Goal: Information Seeking & Learning: Learn about a topic

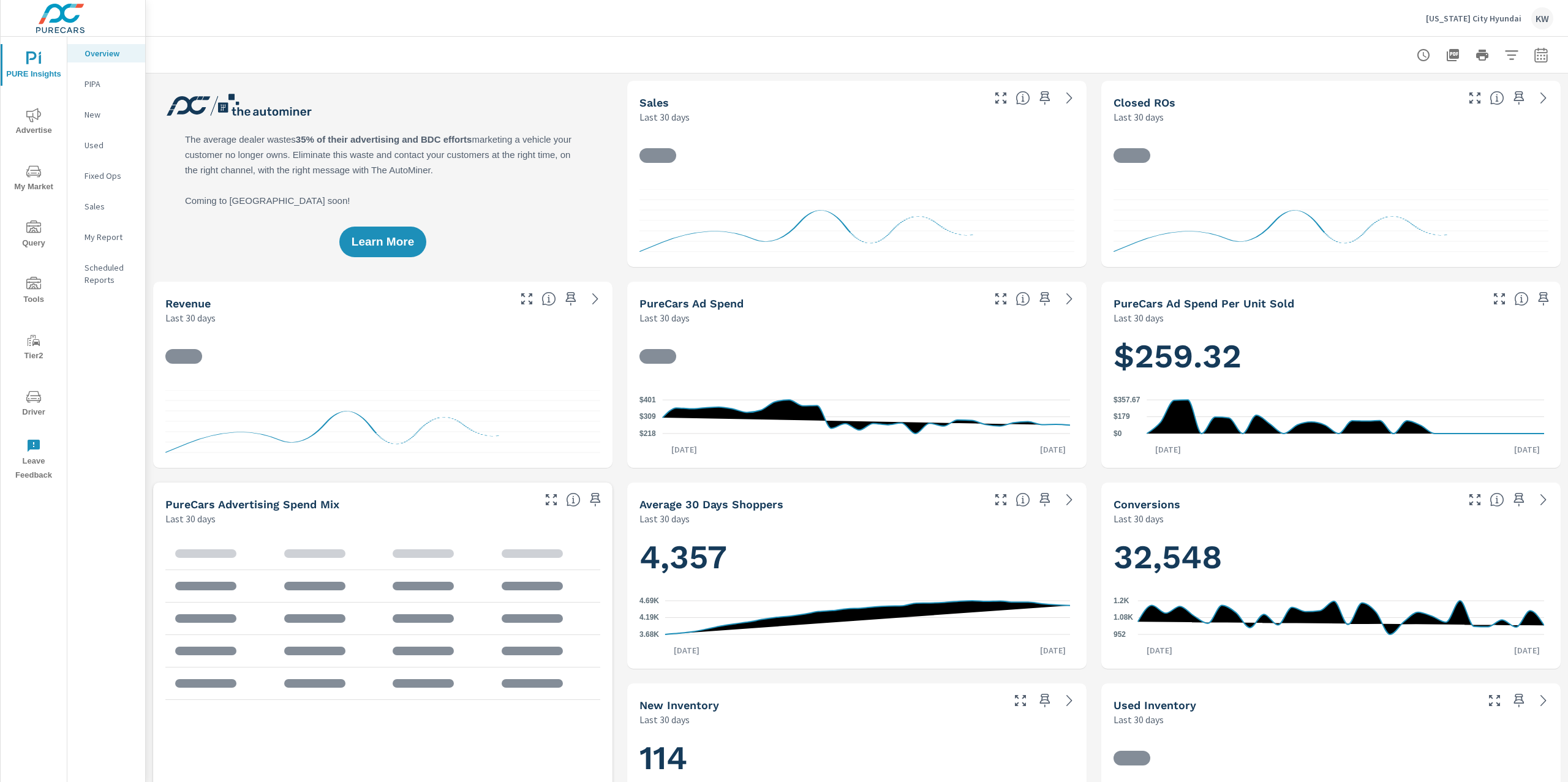
click at [96, 236] on p "My Report" at bounding box center [110, 237] width 51 height 12
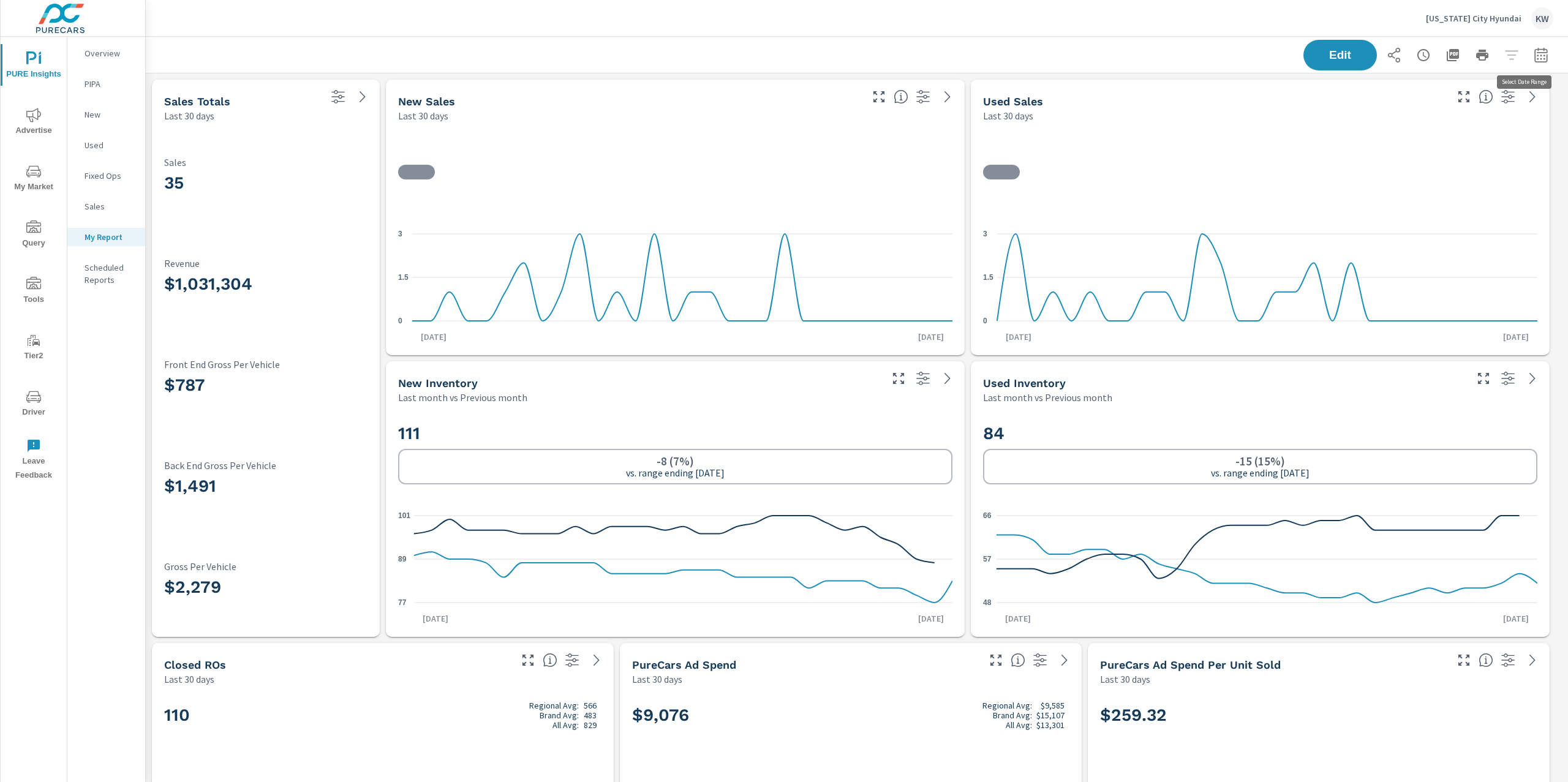
scroll to position [143, 0]
click at [1537, 54] on button "button" at bounding box center [1541, 55] width 25 height 25
click at [1471, 104] on select "Custom [DATE] Last week Last 7 days Last 14 days Last 30 days Last 45 days Last…" at bounding box center [1430, 106] width 123 height 25
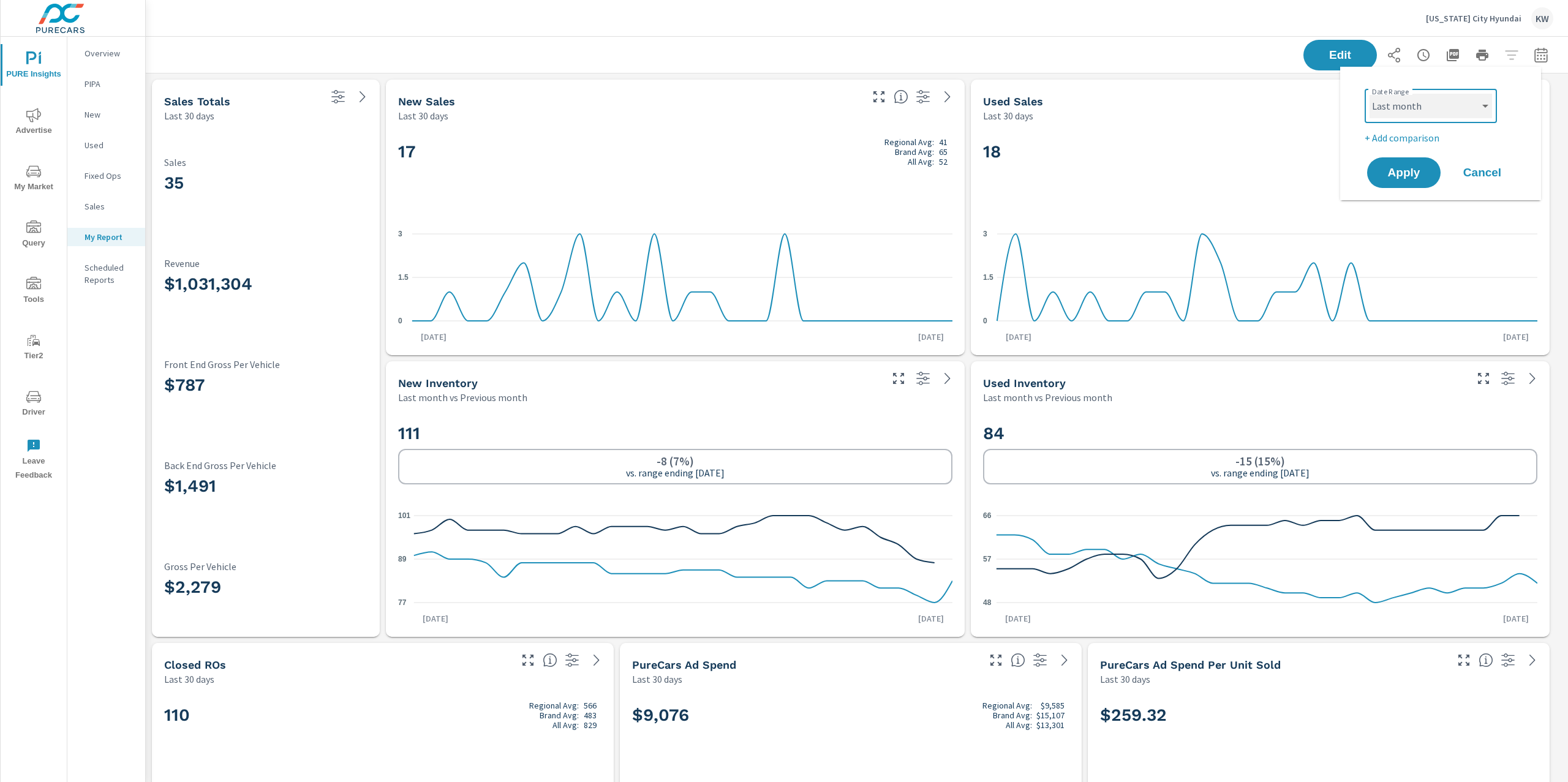
click at [1369, 93] on select "Custom [DATE] Last week Last 7 days Last 14 days Last 30 days Last 45 days Last…" at bounding box center [1430, 106] width 123 height 25
select select "Last month"
click at [1405, 173] on span "Apply" at bounding box center [1403, 173] width 50 height 12
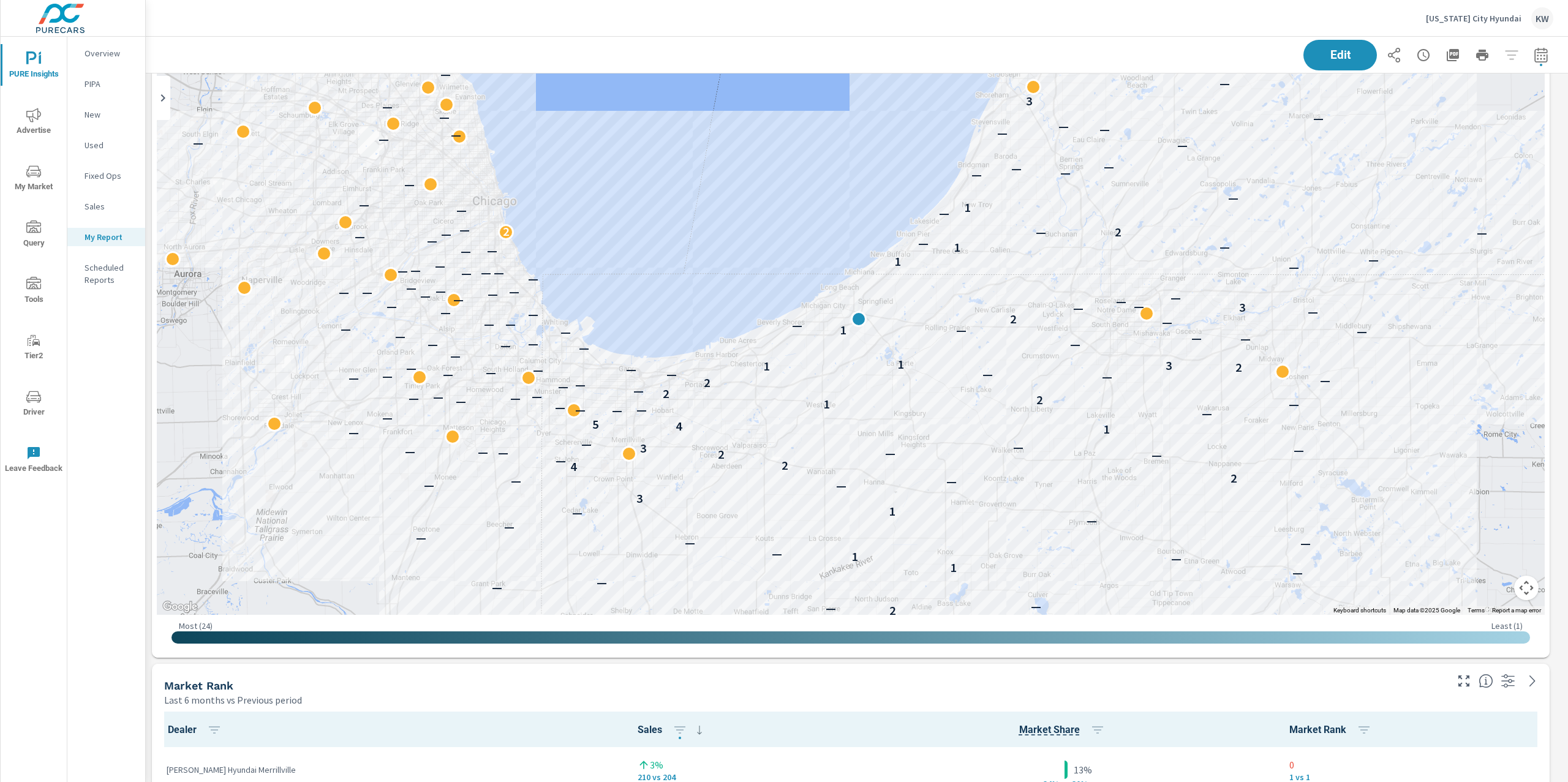
scroll to position [2878, 0]
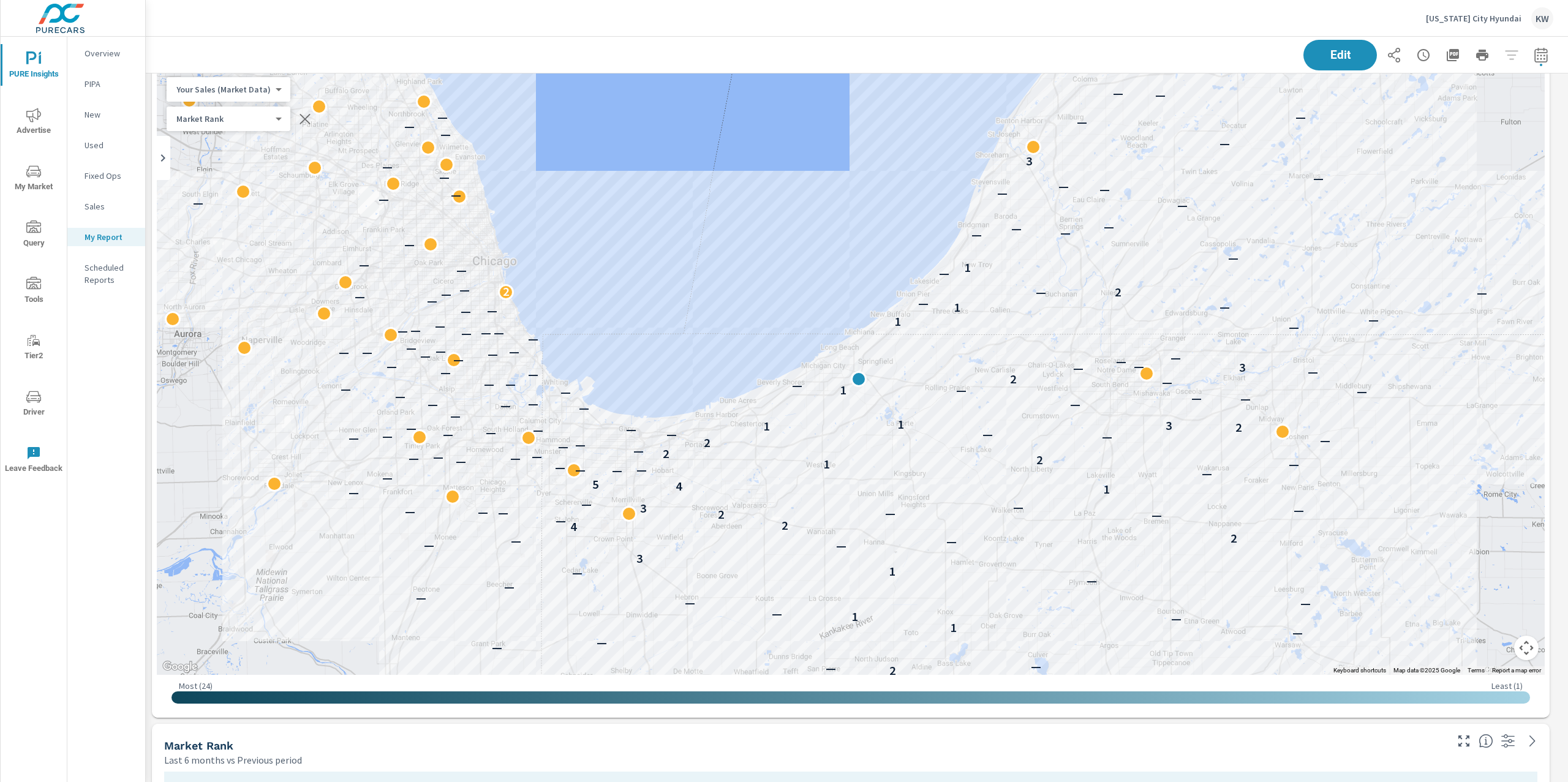
click at [264, 92] on body "PURE Insights Advertise My Market Query Tools Tier2 Driver Leave Feedback Overv…" at bounding box center [784, 391] width 1568 height 782
click at [228, 130] on li "Total Market Sales" at bounding box center [227, 128] width 119 height 19
click at [249, 91] on body "PURE Insights Advertise My Market Query Tools Tier2 Driver Leave Feedback Overv…" at bounding box center [784, 391] width 1568 height 782
click at [246, 71] on li "Your Sales (DMS)" at bounding box center [227, 69] width 119 height 19
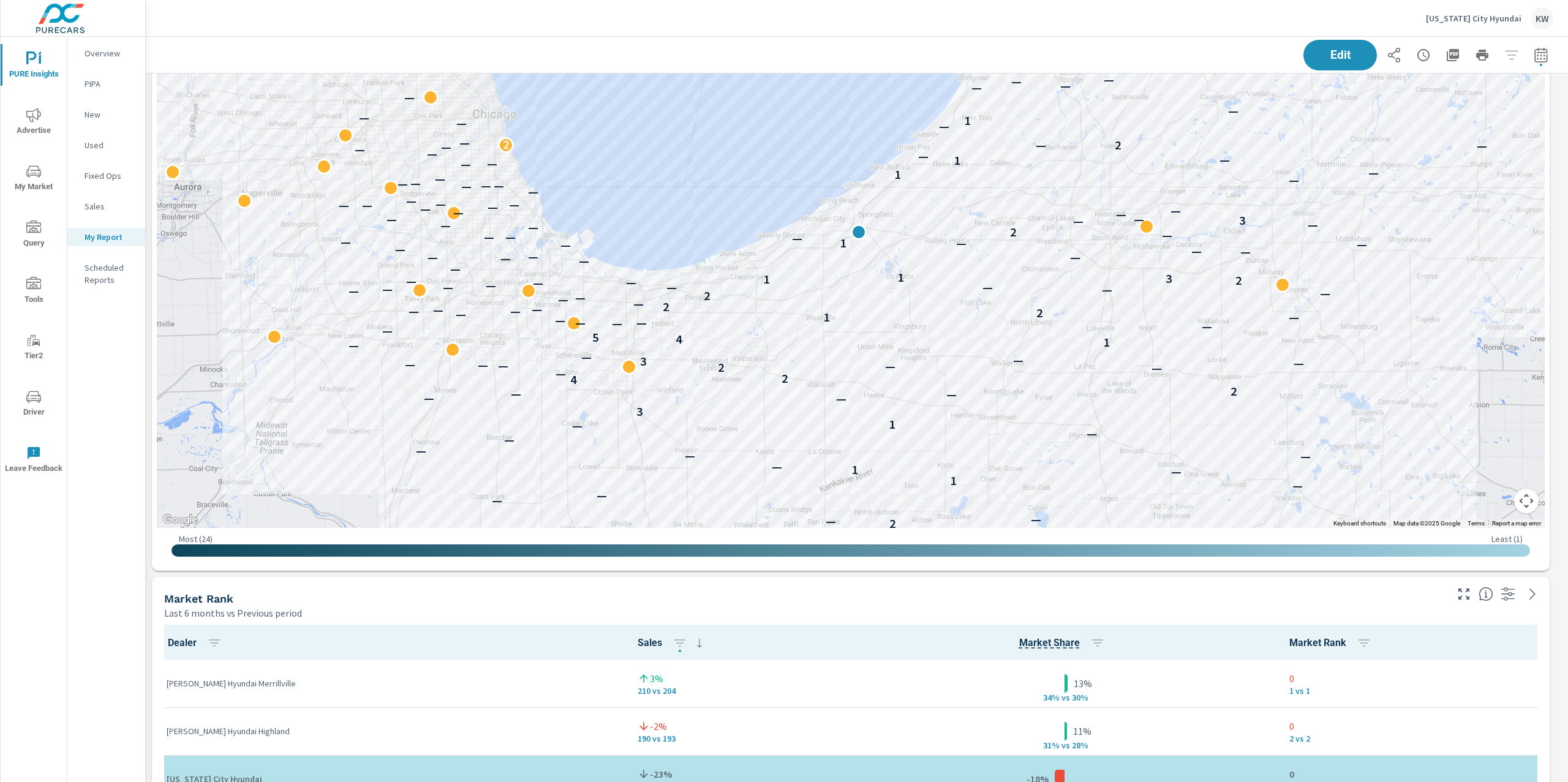
scroll to position [3024, 0]
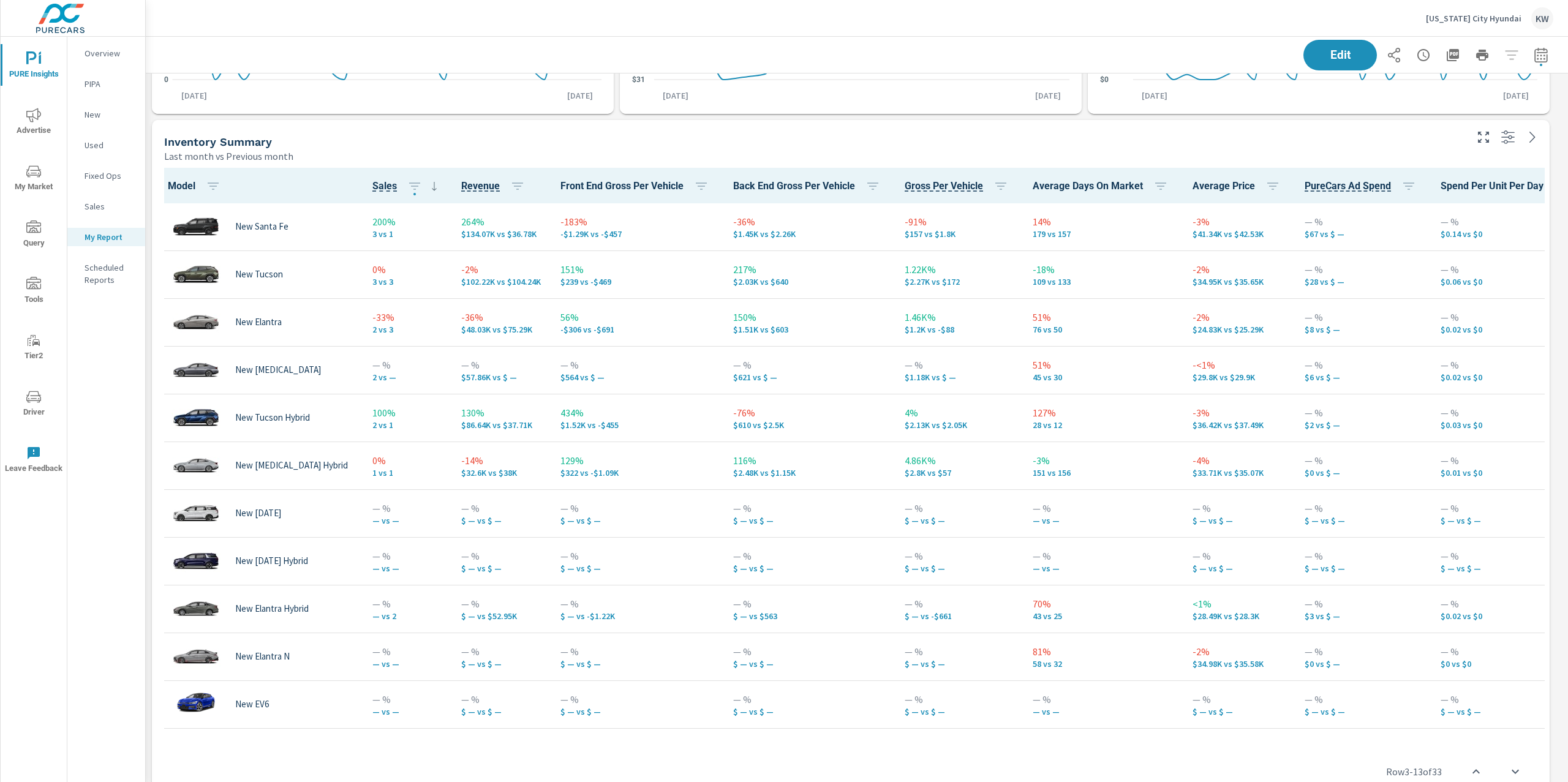
scroll to position [6793, 1436]
click at [25, 118] on span "Advertise" at bounding box center [34, 123] width 59 height 30
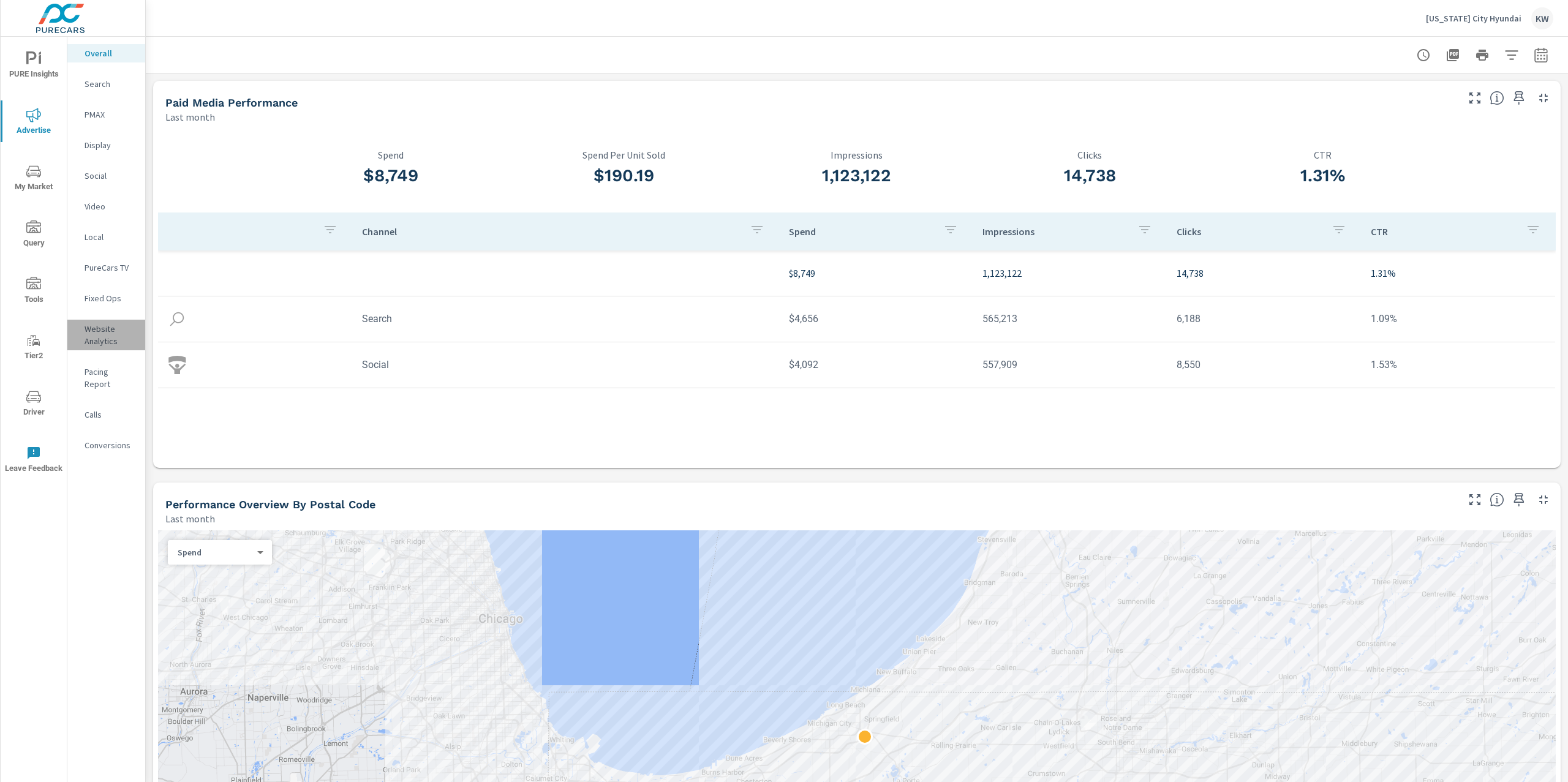
click at [99, 338] on p "Website Analytics" at bounding box center [110, 335] width 51 height 25
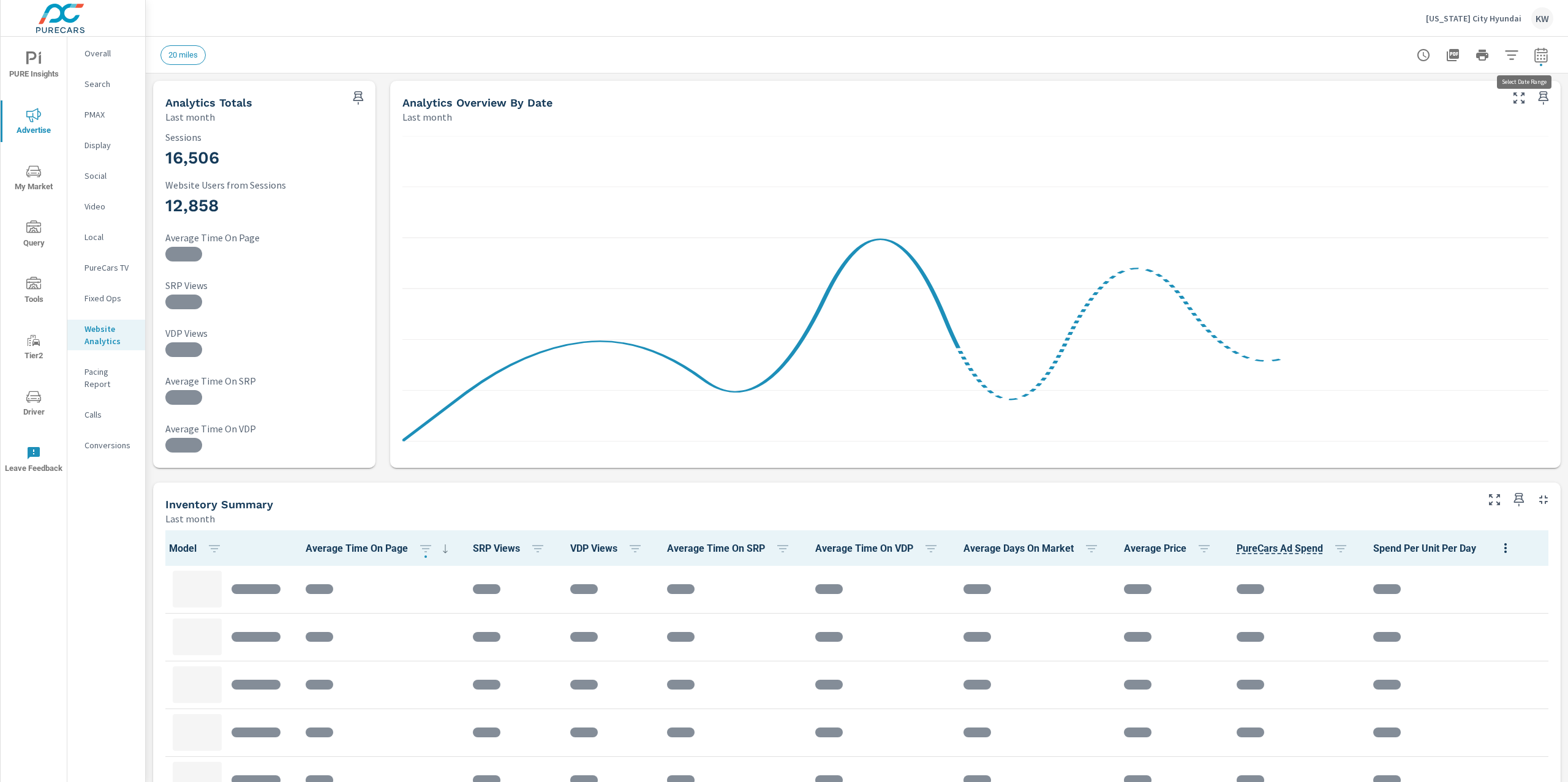
click at [1534, 57] on icon "button" at bounding box center [1541, 55] width 15 height 15
click at [1454, 109] on select "Custom [DATE] Last week Last 7 days Last 14 days Last 30 days Last 45 days Last…" at bounding box center [1430, 106] width 123 height 25
click at [1369, 93] on select "Custom [DATE] Last week Last 7 days Last 14 days Last 30 days Last 45 days Last…" at bounding box center [1430, 106] width 123 height 25
select select "Month to date"
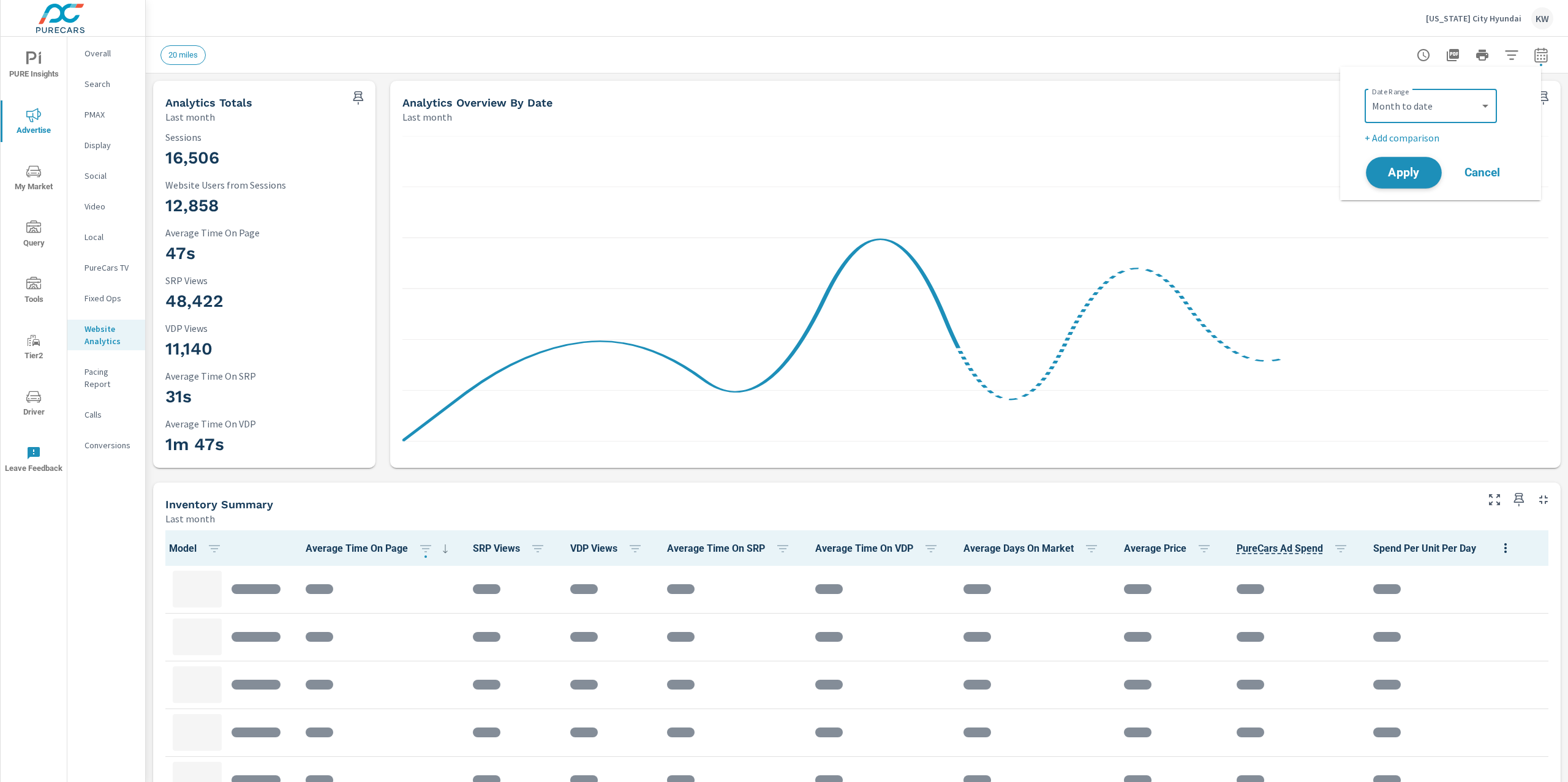
click at [1405, 167] on span "Apply" at bounding box center [1403, 173] width 50 height 12
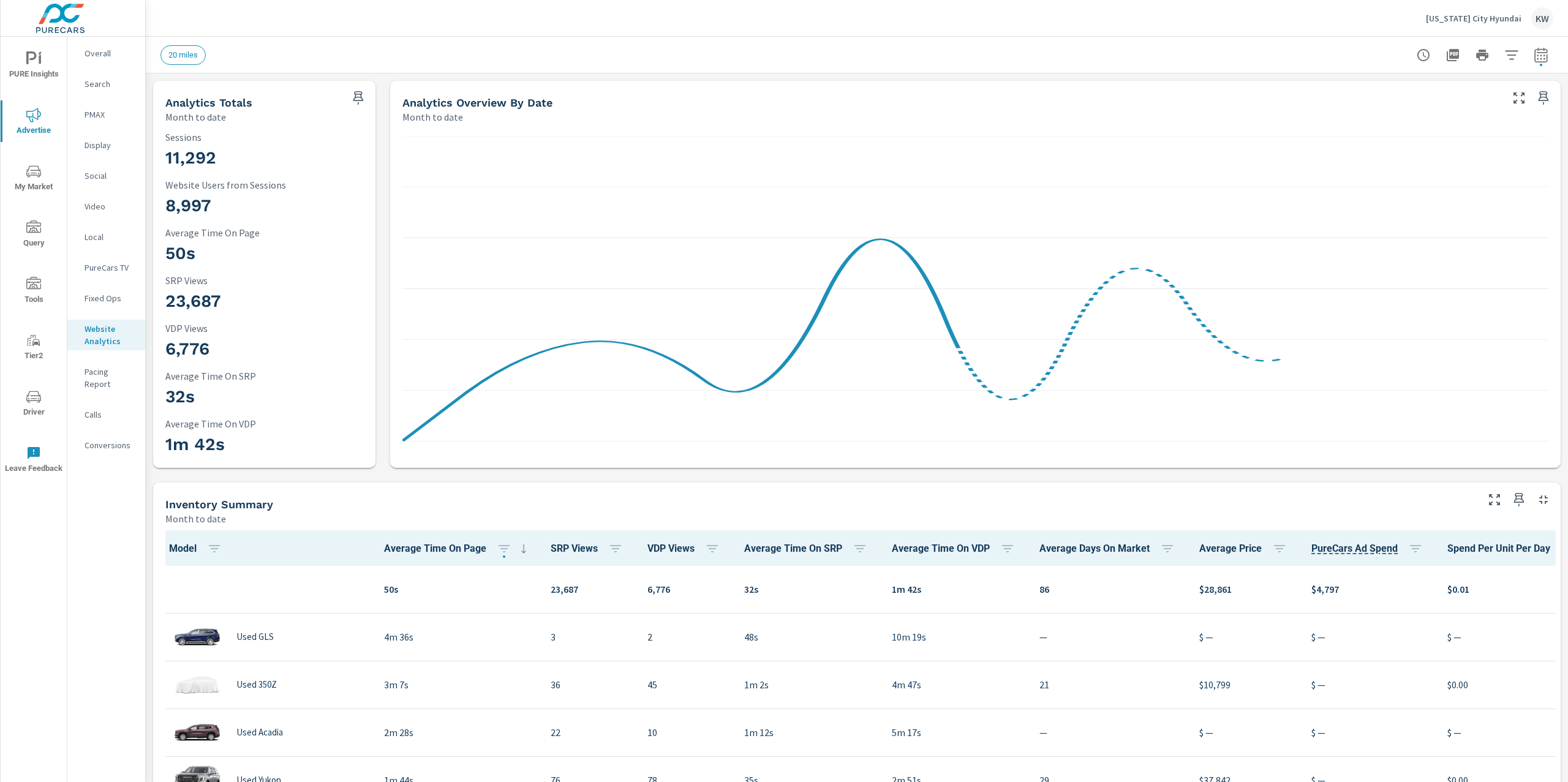
scroll to position [1, 0]
click at [1532, 62] on button "button" at bounding box center [1541, 55] width 25 height 25
select select "Month to date"
click at [1407, 136] on p "+ Add comparison" at bounding box center [1443, 138] width 157 height 15
select select "Previous period"
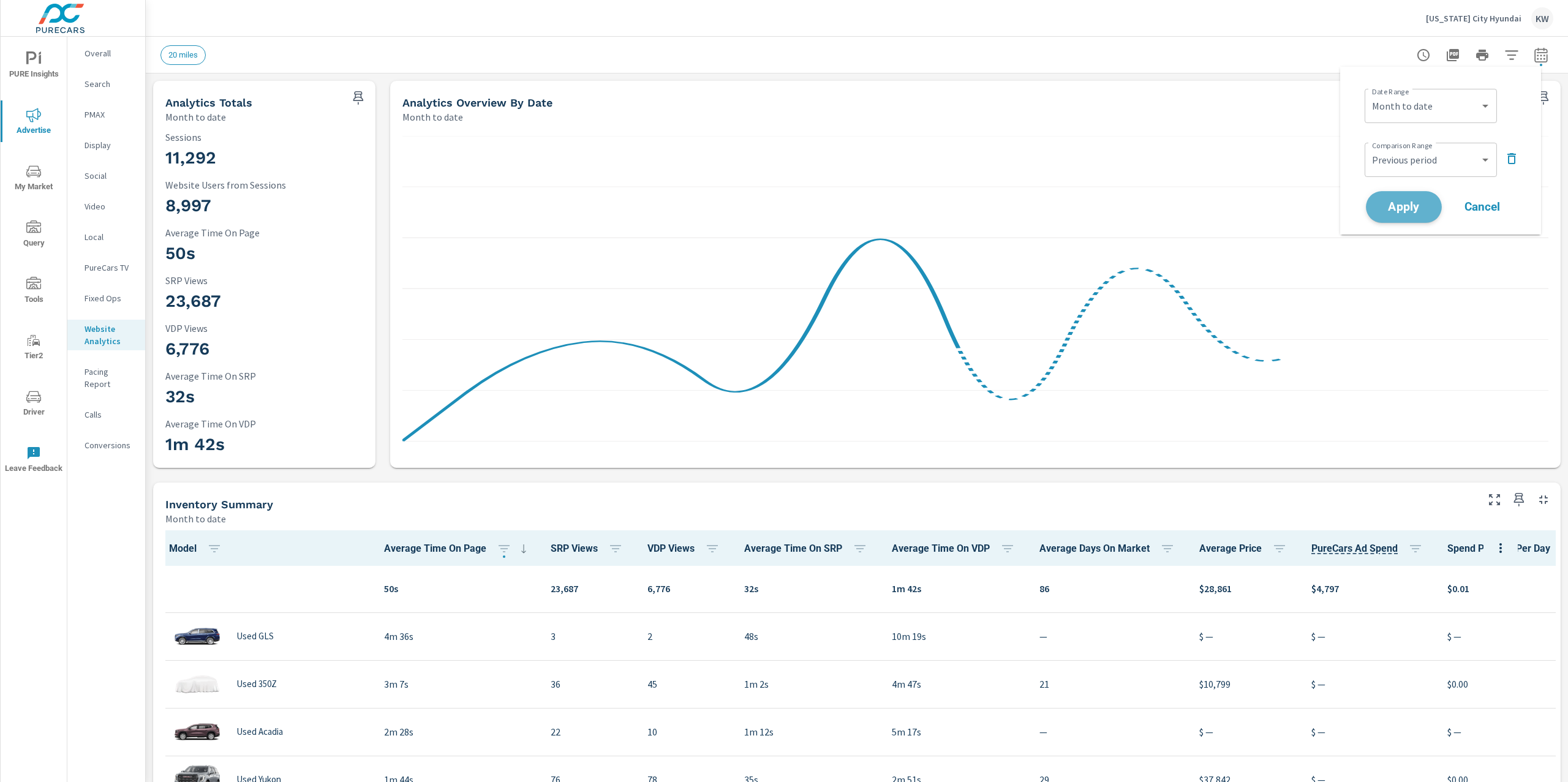
click at [1412, 201] on span "Apply" at bounding box center [1403, 207] width 50 height 12
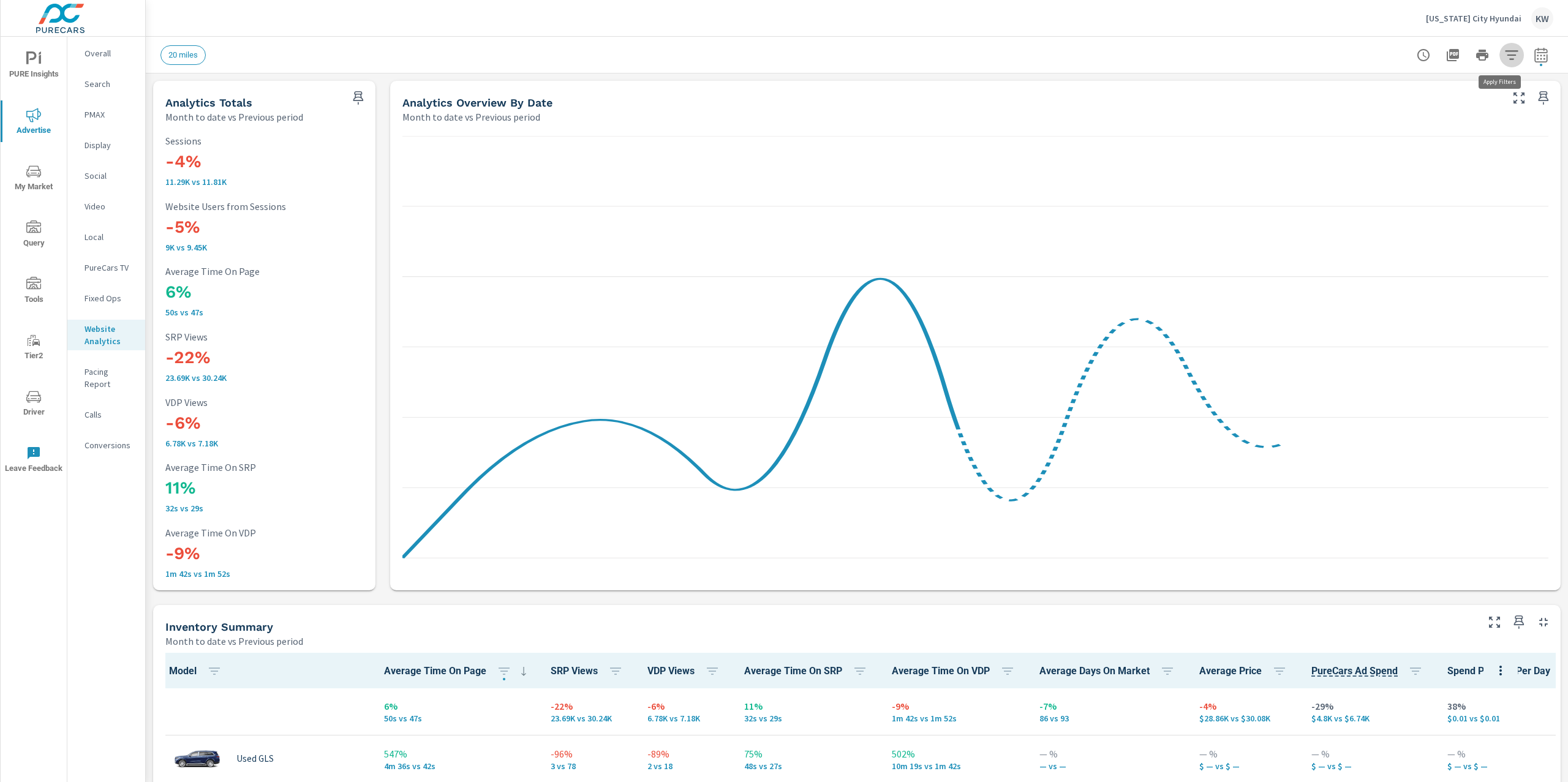
click at [1504, 58] on icon "button" at bounding box center [1512, 55] width 15 height 15
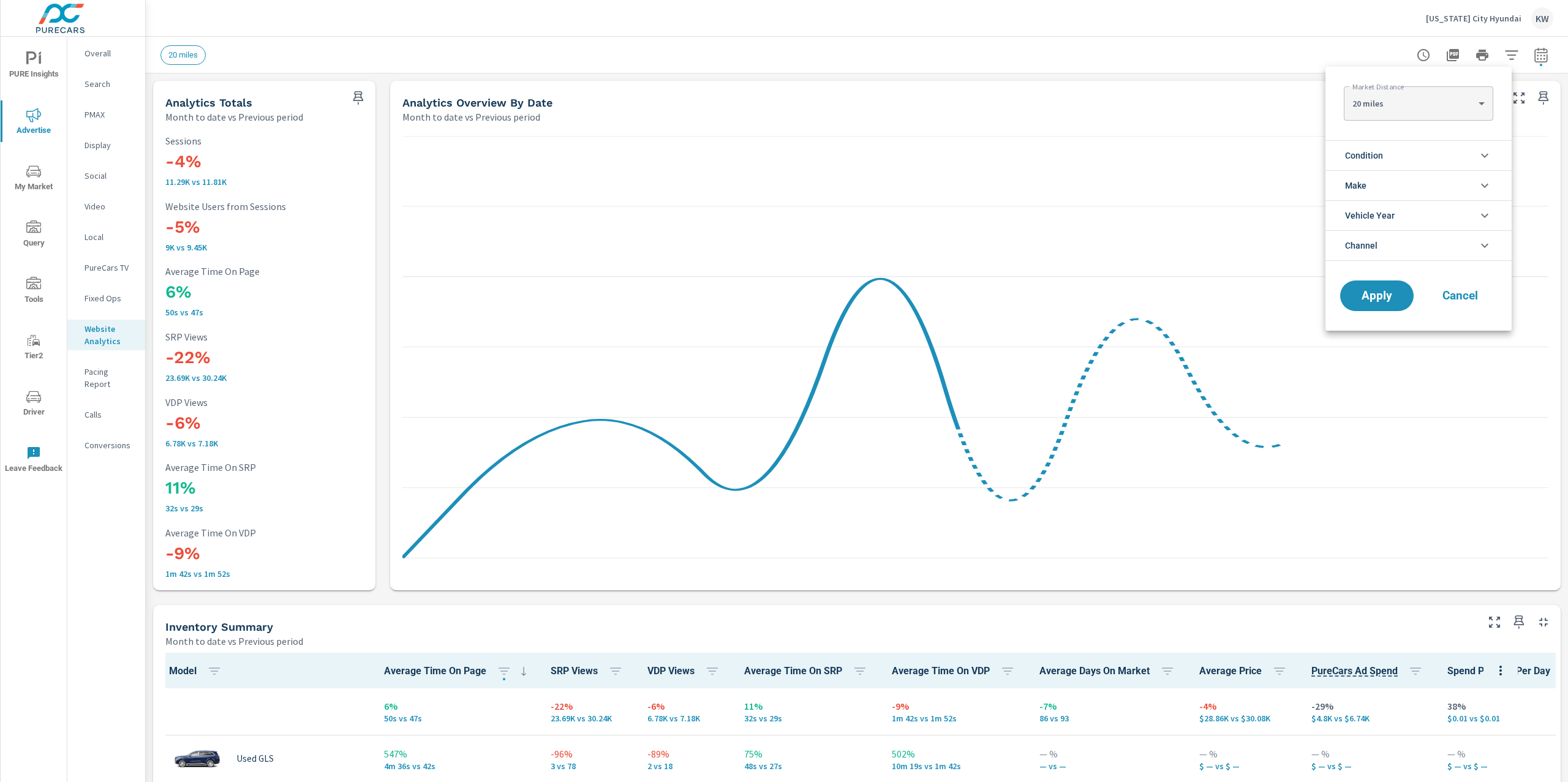
click at [1450, 158] on li "Condition" at bounding box center [1418, 155] width 186 height 30
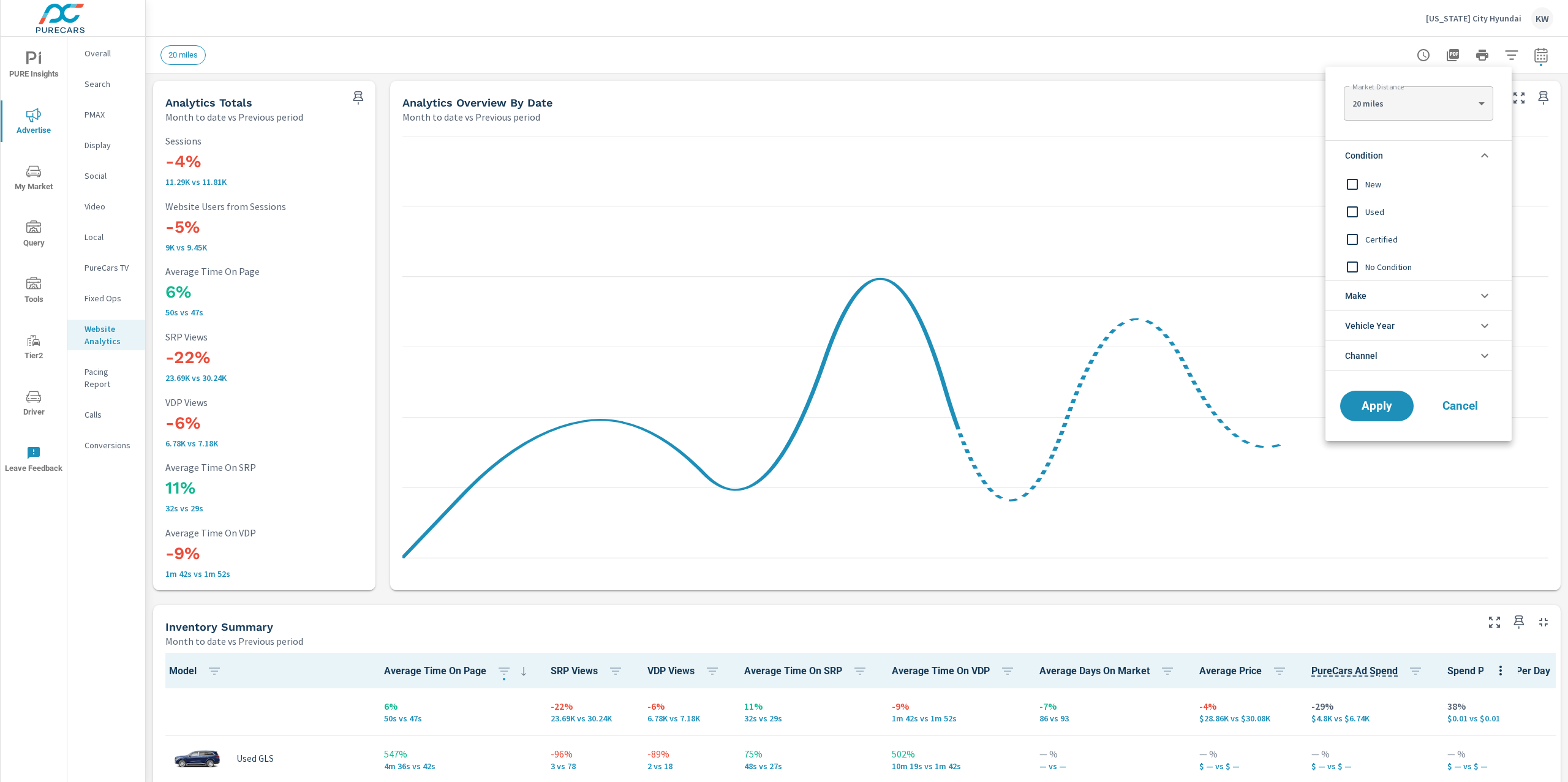
click at [1352, 188] on input "filter options" at bounding box center [1353, 184] width 26 height 26
click at [1388, 409] on span "Apply" at bounding box center [1377, 406] width 50 height 12
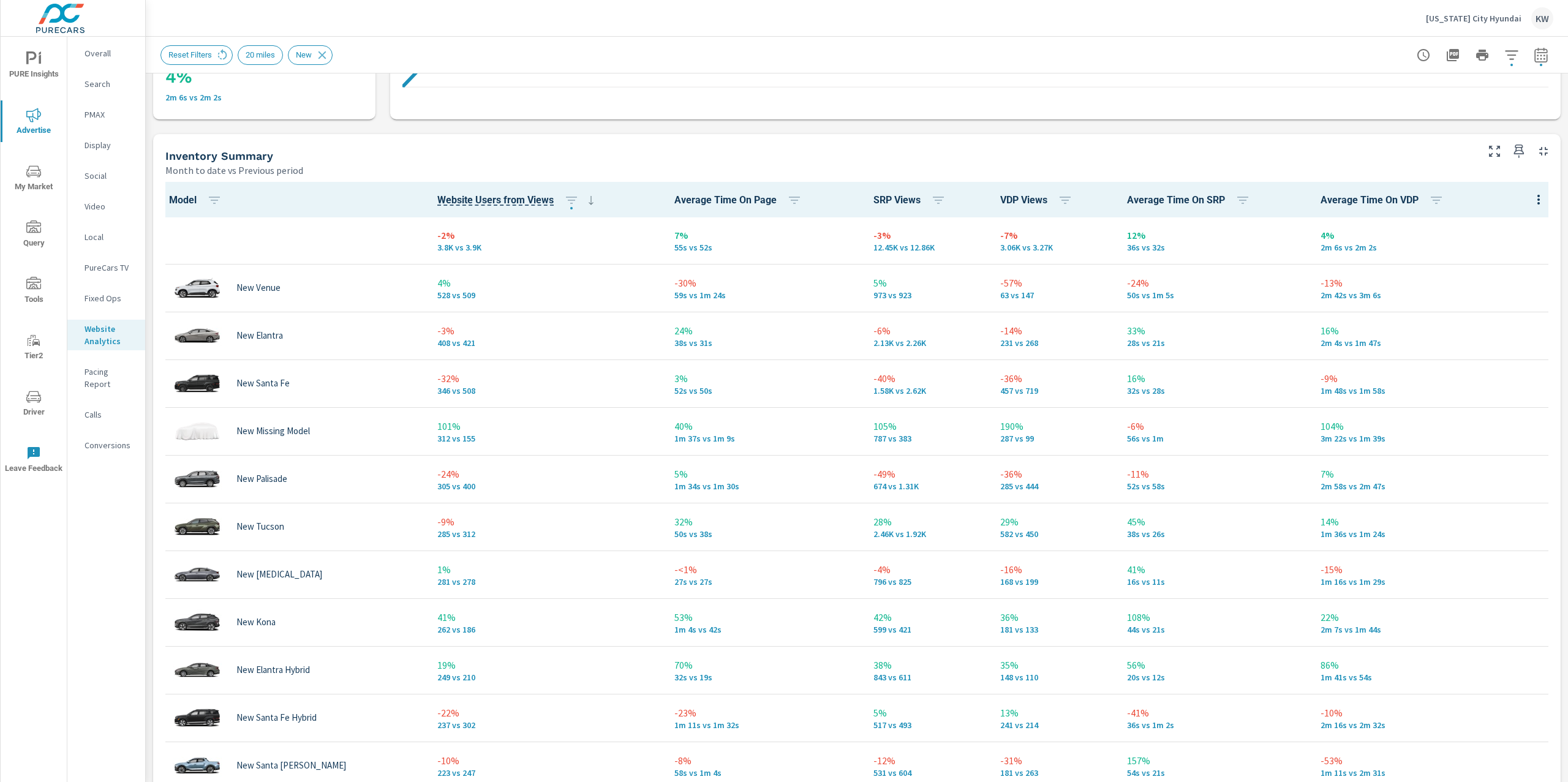
scroll to position [476, 0]
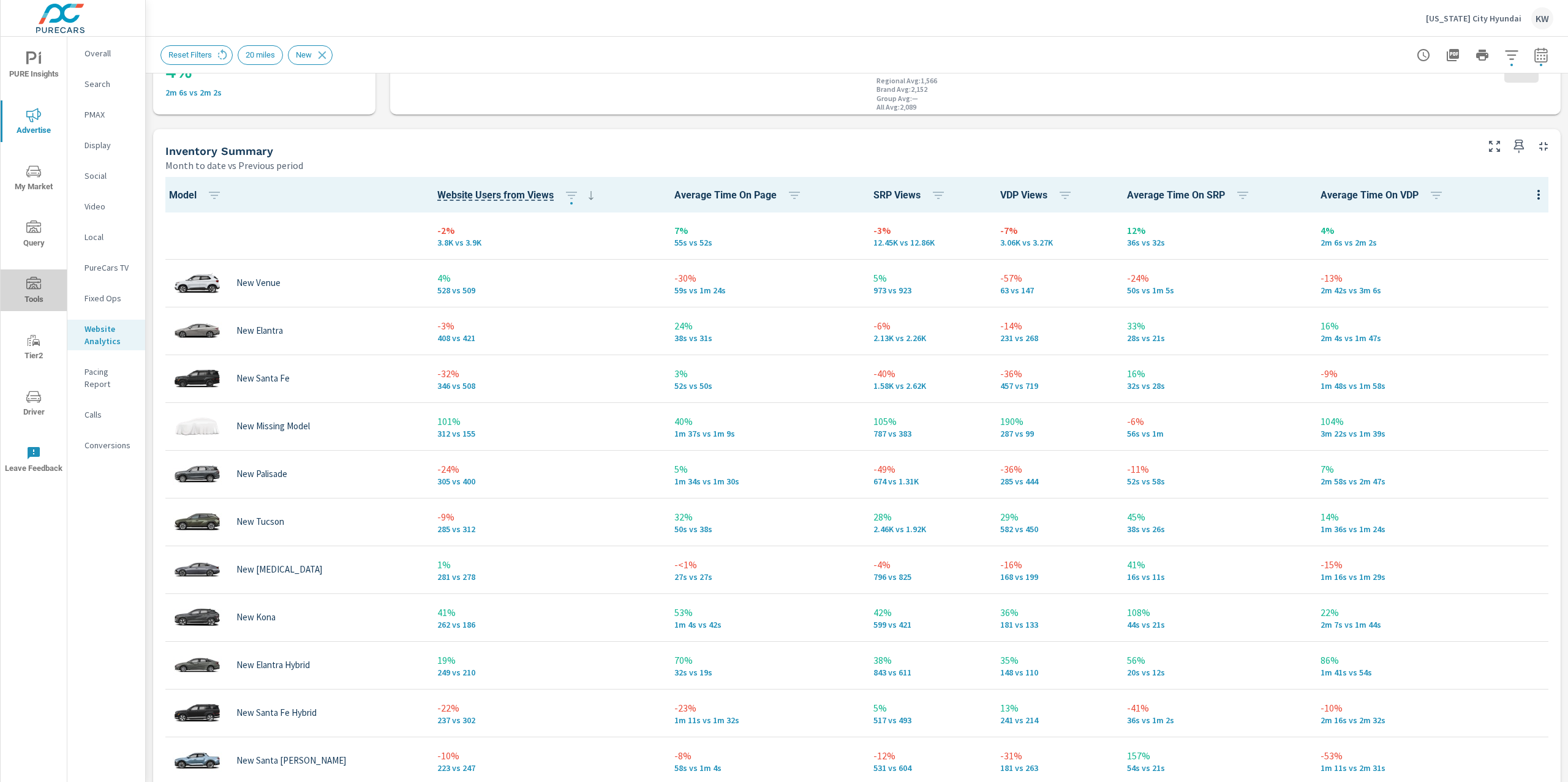
click at [29, 282] on icon "nav menu" at bounding box center [34, 283] width 15 height 12
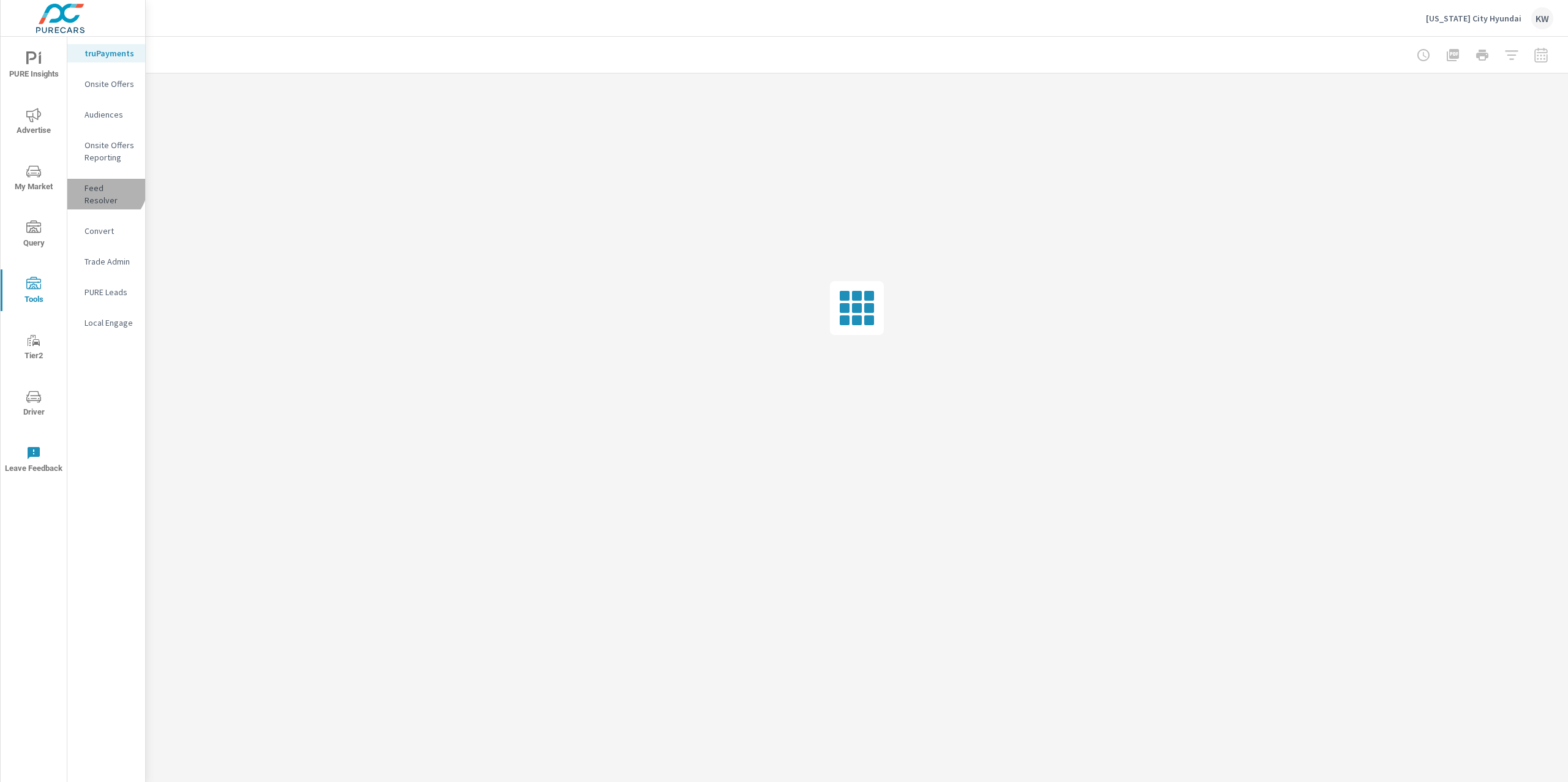
click at [99, 183] on p "Feed Resolver" at bounding box center [110, 194] width 51 height 25
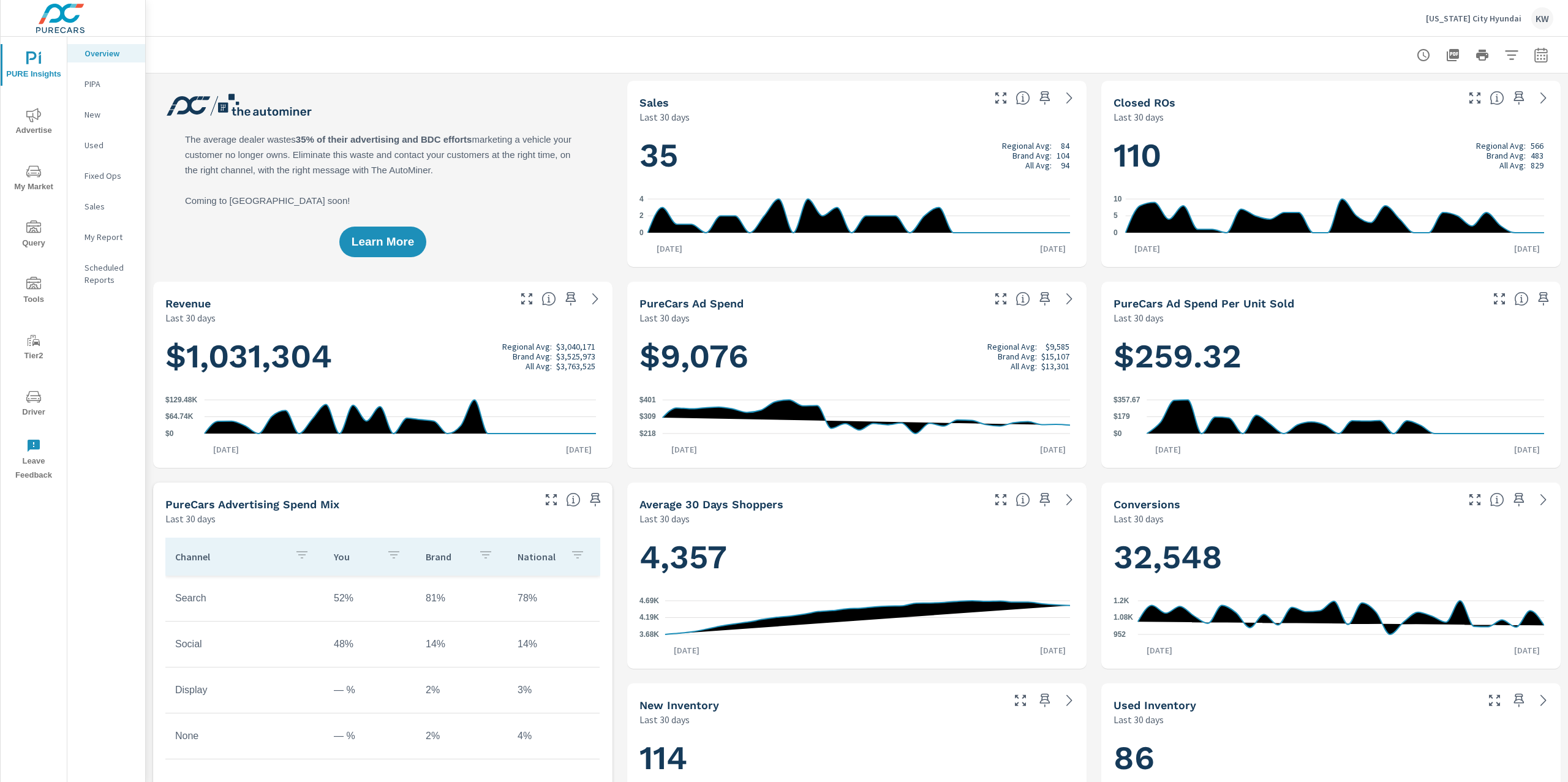
scroll to position [1, 0]
click at [31, 119] on icon "nav menu" at bounding box center [34, 115] width 15 height 15
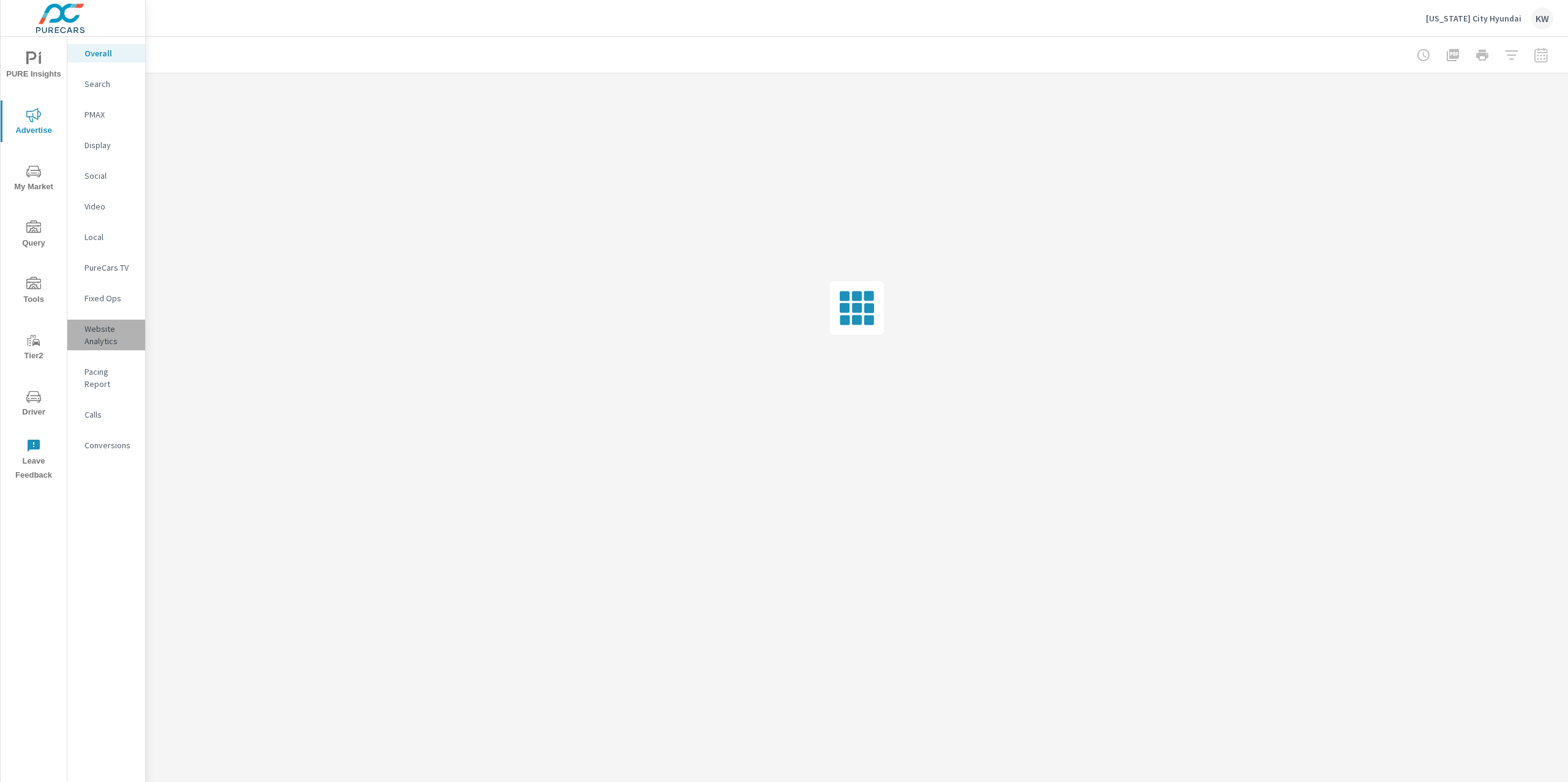
click at [106, 330] on p "Website Analytics" at bounding box center [110, 335] width 51 height 25
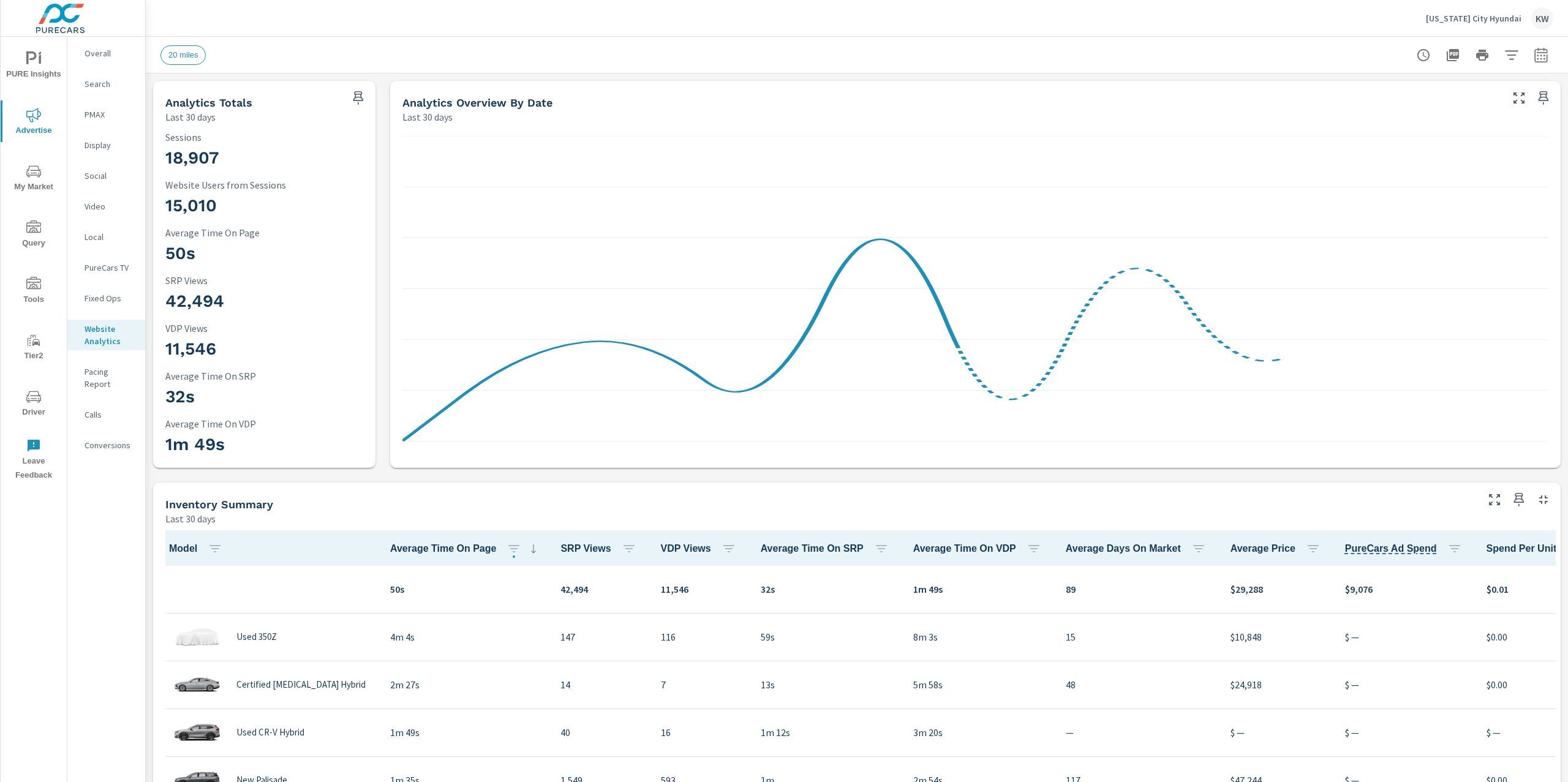
scroll to position [1, 0]
click at [1537, 58] on icon "button" at bounding box center [1541, 57] width 8 height 5
click at [1459, 107] on select "Custom [DATE] Last week Last 7 days Last 14 days Last 30 days Last 45 days Last…" at bounding box center [1430, 106] width 123 height 25
click at [1369, 93] on select "Custom [DATE] Last week Last 7 days Last 14 days Last 30 days Last 45 days Last…" at bounding box center [1430, 106] width 123 height 25
select select "Month to date"
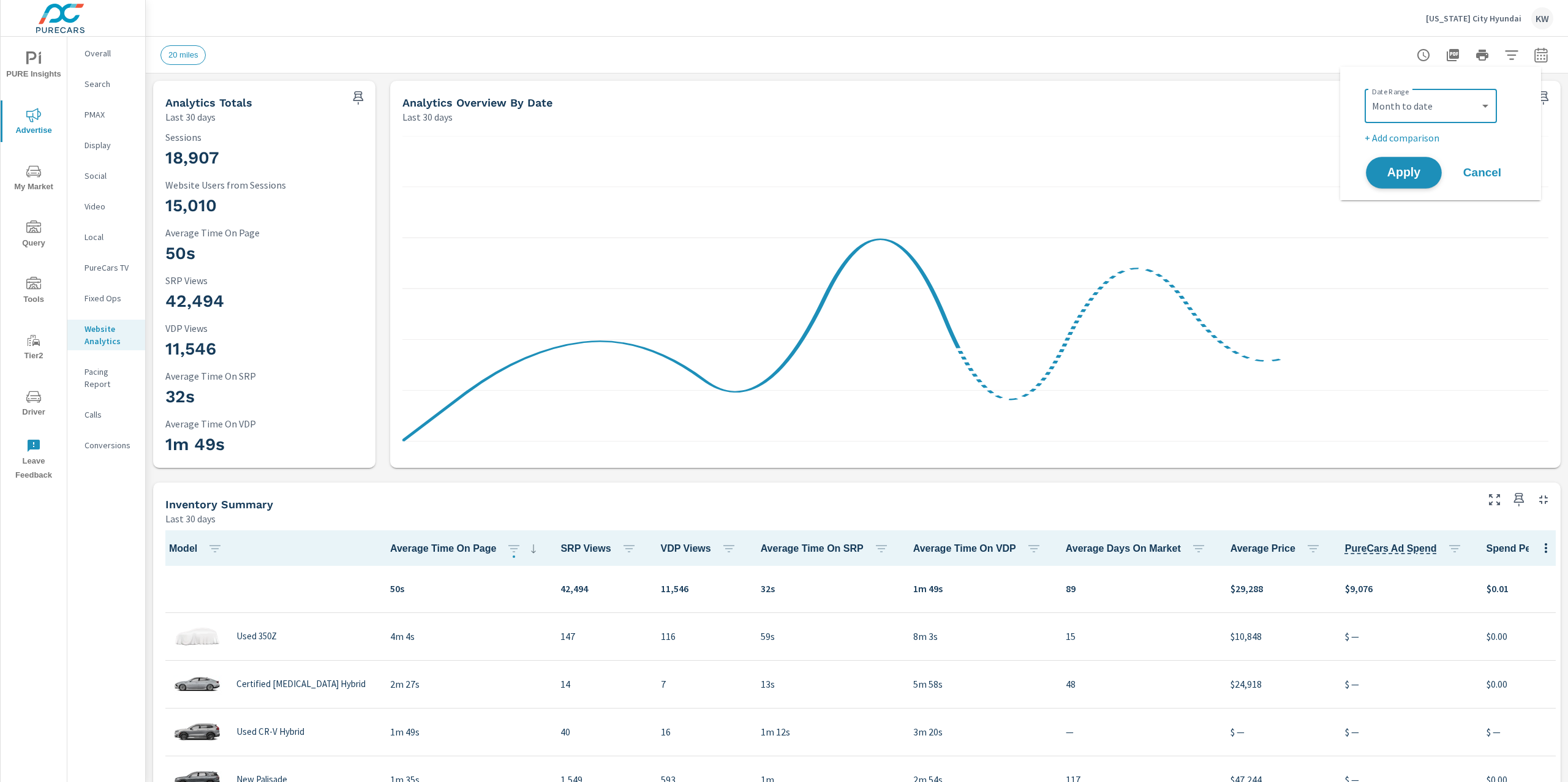
click at [1388, 173] on span "Apply" at bounding box center [1403, 173] width 50 height 12
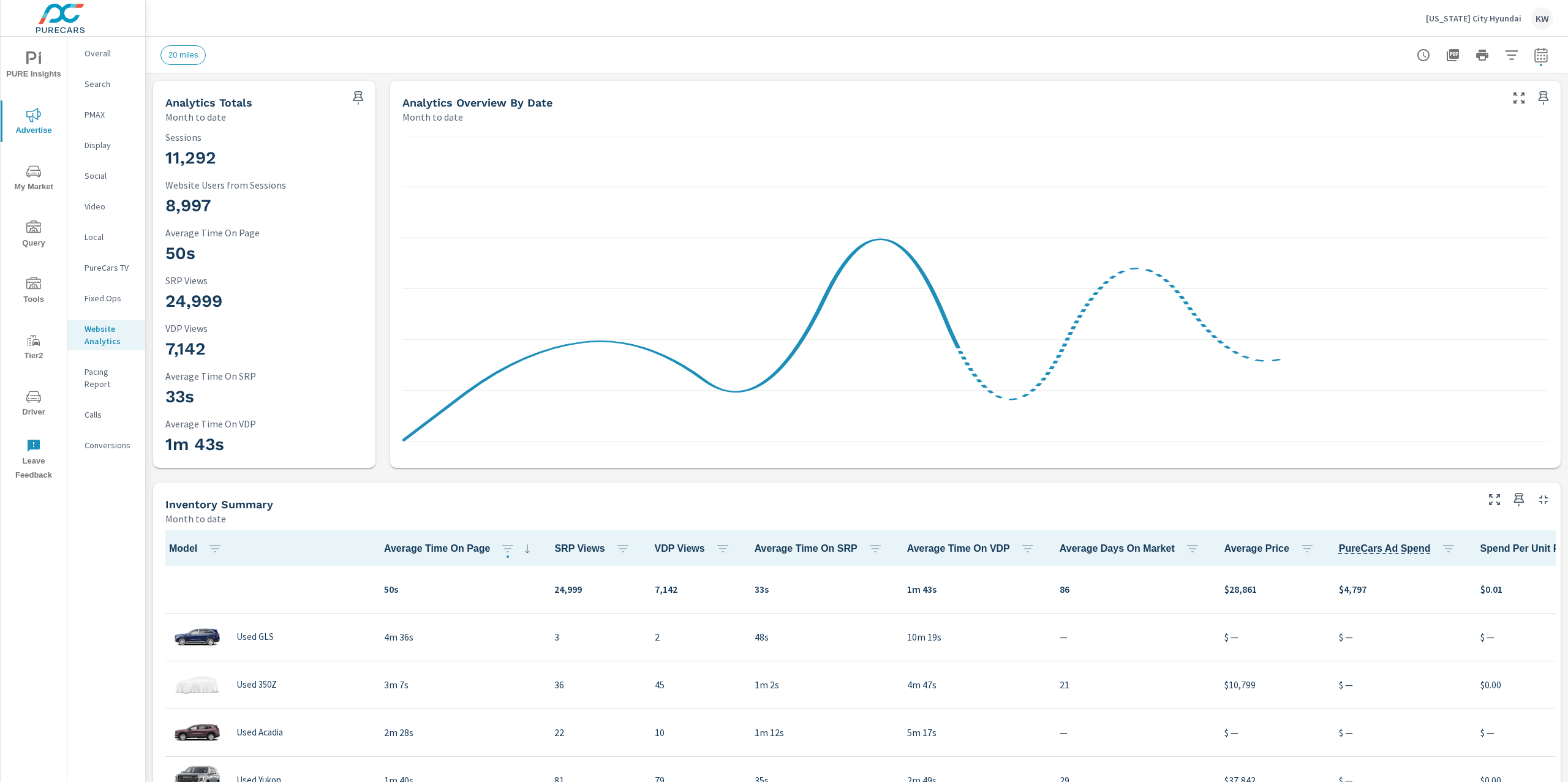
scroll to position [1, 0]
click at [1534, 61] on icon "button" at bounding box center [1541, 55] width 13 height 15
select select "Month to date"
click at [1411, 138] on p "+ Add comparison" at bounding box center [1443, 138] width 157 height 15
select select "Previous period"
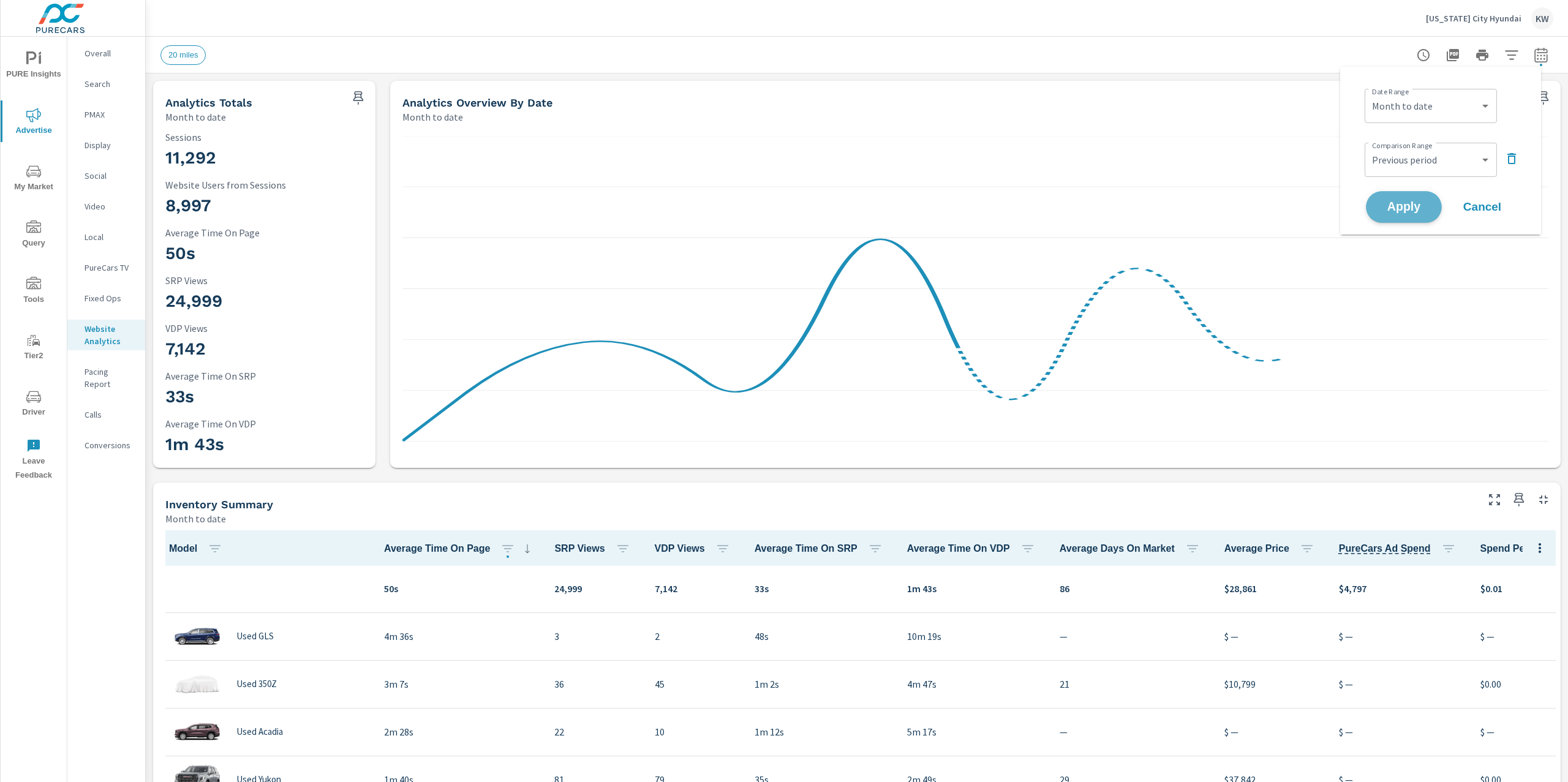
click at [1402, 207] on span "Apply" at bounding box center [1403, 207] width 50 height 12
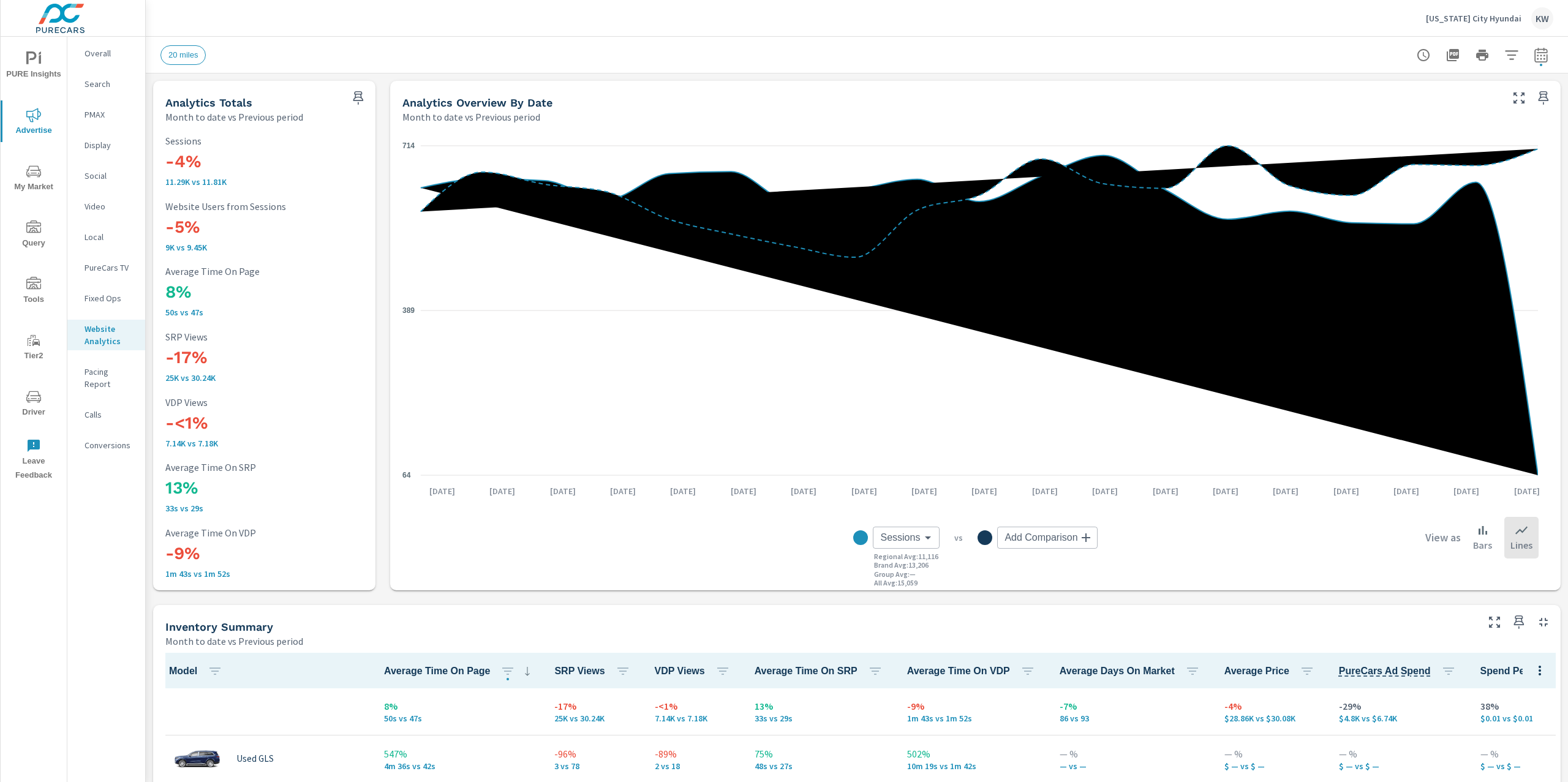
click at [1504, 58] on icon "button" at bounding box center [1512, 55] width 15 height 15
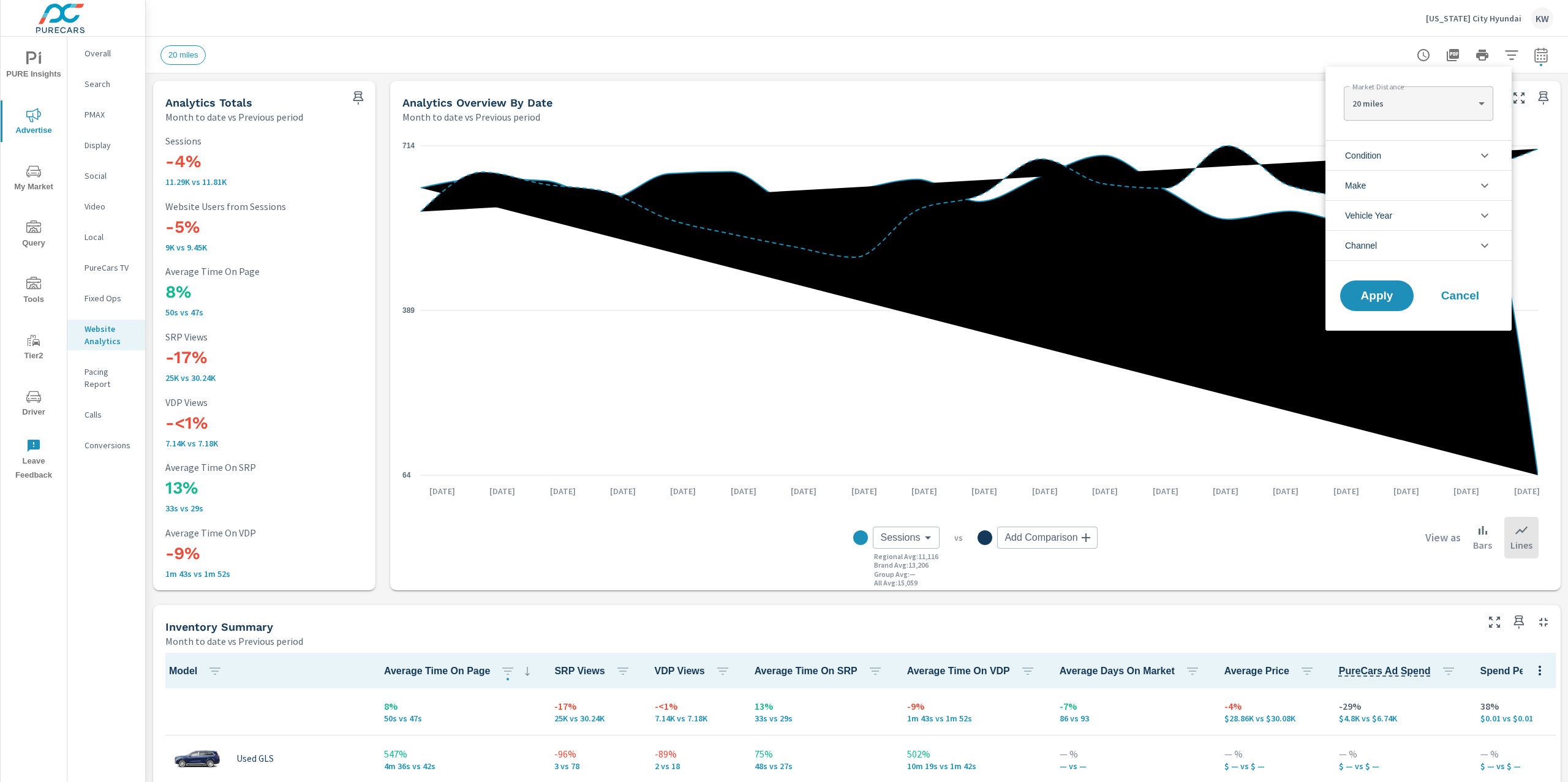
click at [1437, 159] on li "Condition" at bounding box center [1418, 155] width 186 height 30
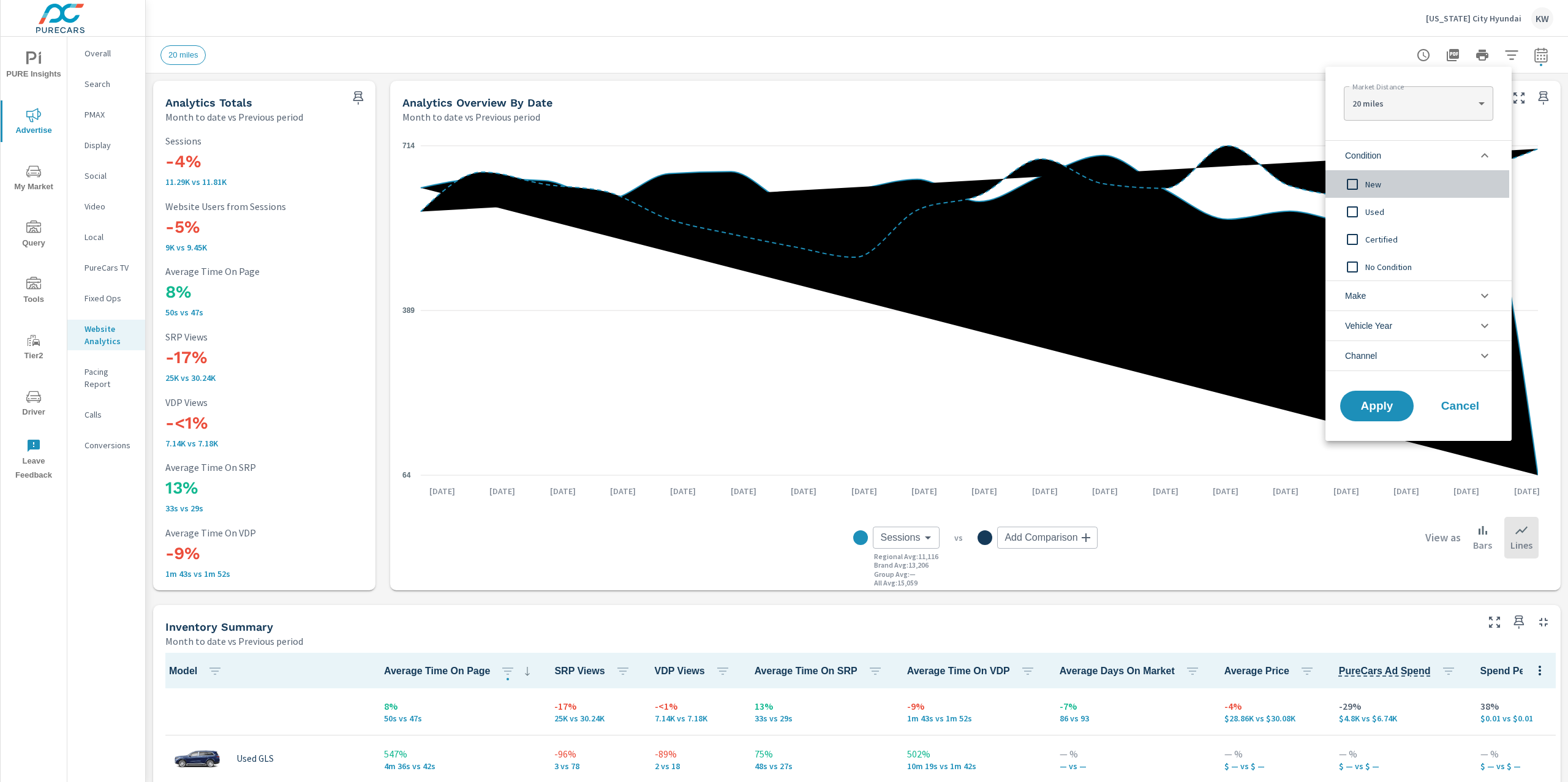
click at [1351, 186] on input "filter options" at bounding box center [1353, 184] width 26 height 26
click at [1379, 411] on span "Apply" at bounding box center [1377, 406] width 50 height 12
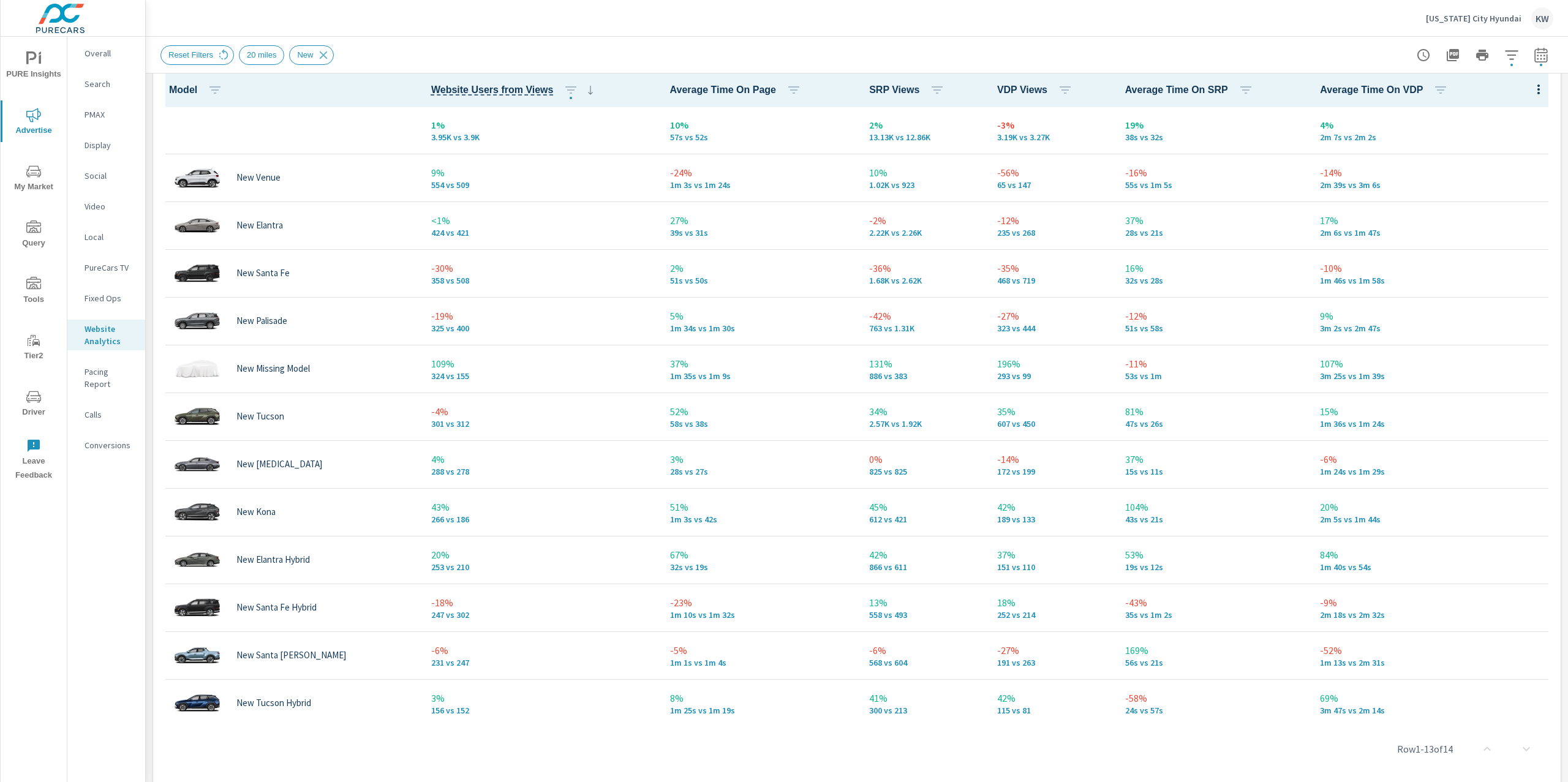
scroll to position [580, 0]
click at [102, 177] on p "Social" at bounding box center [110, 175] width 51 height 12
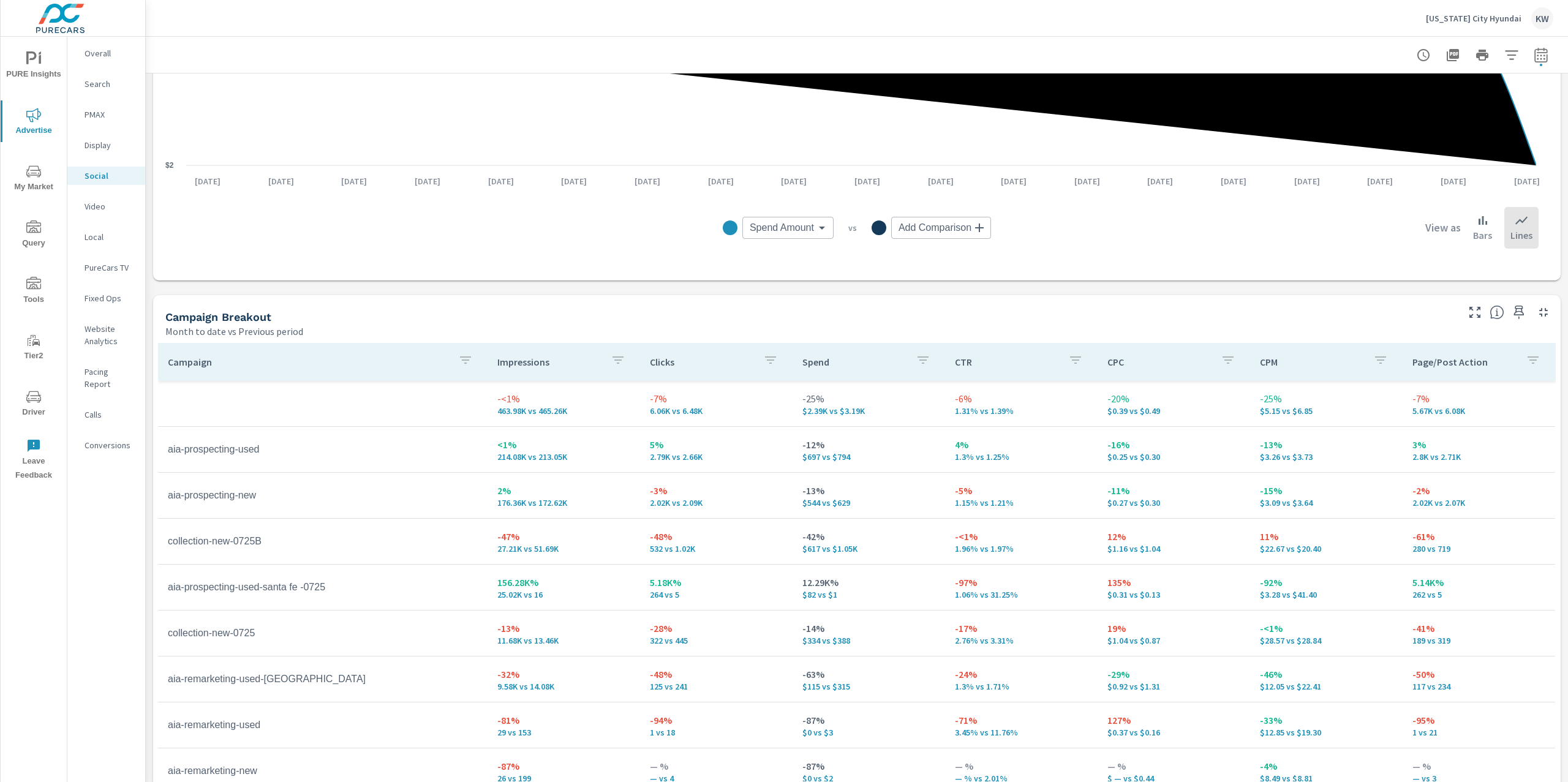
scroll to position [339, 0]
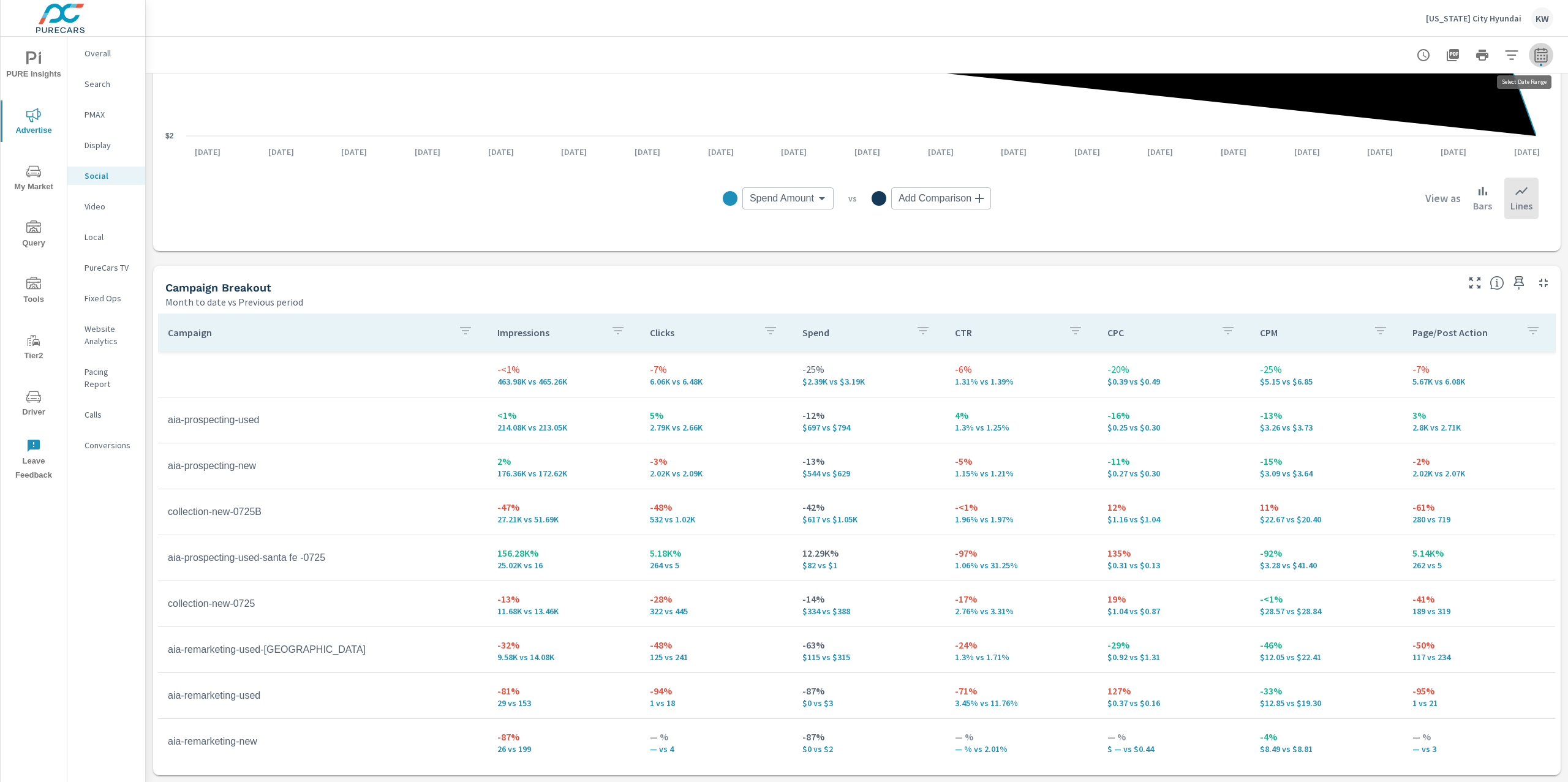
click at [1536, 47] on button "button" at bounding box center [1541, 55] width 25 height 25
select select "Month to date"
select select "Previous period"
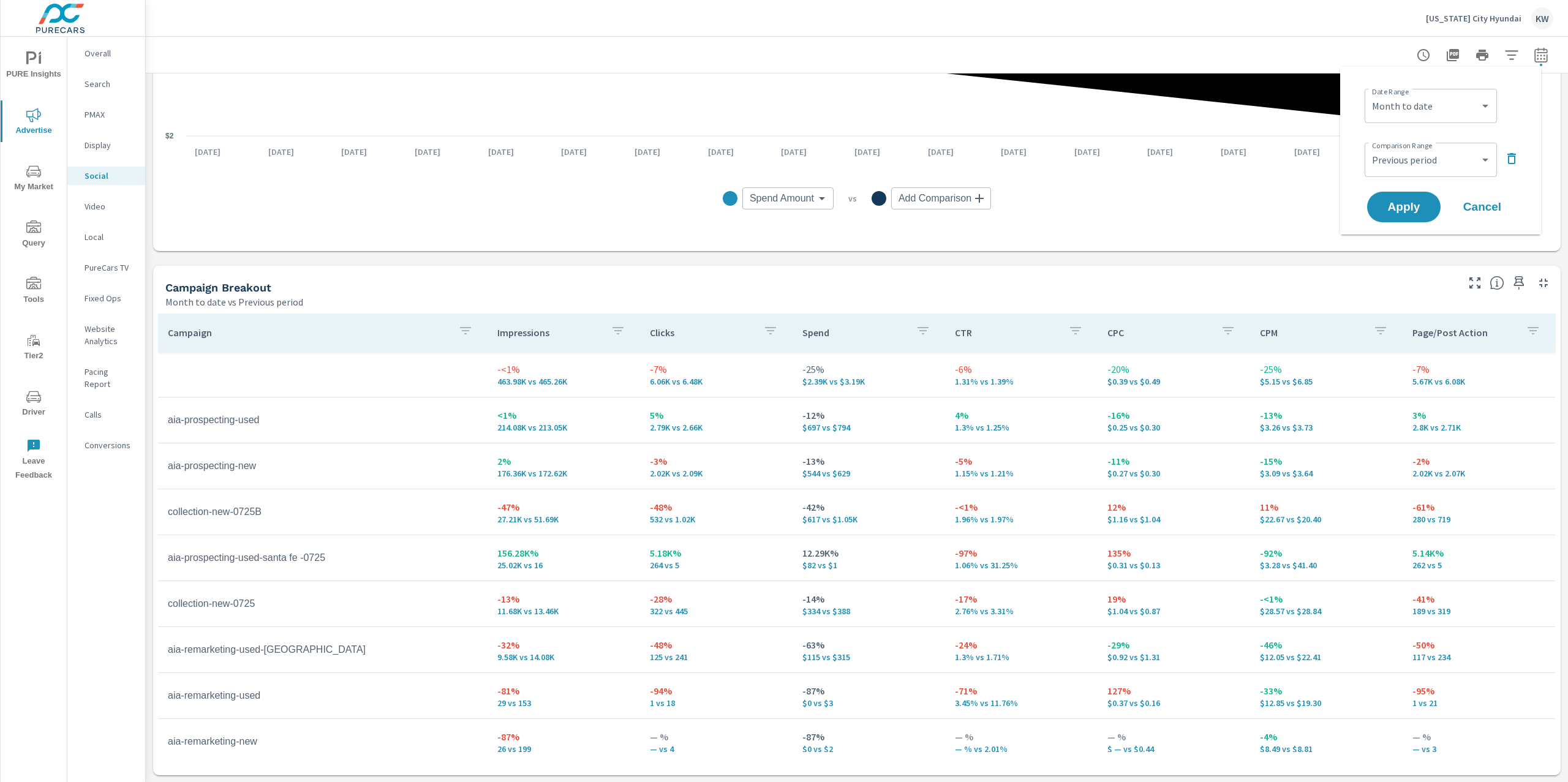
click at [1512, 161] on icon "button" at bounding box center [1512, 158] width 15 height 15
click at [1407, 172] on span "Apply" at bounding box center [1403, 173] width 50 height 12
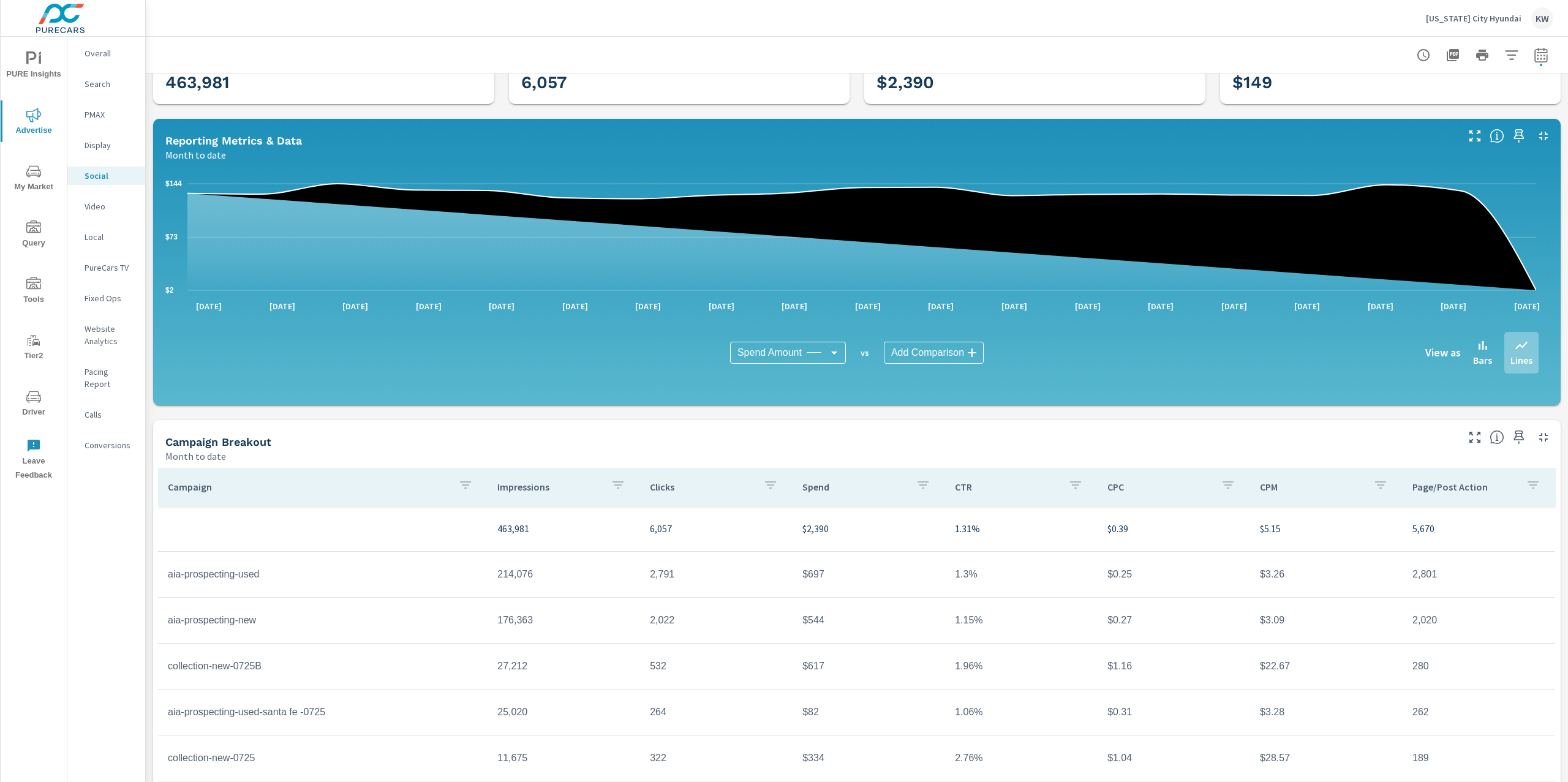
scroll to position [94, 0]
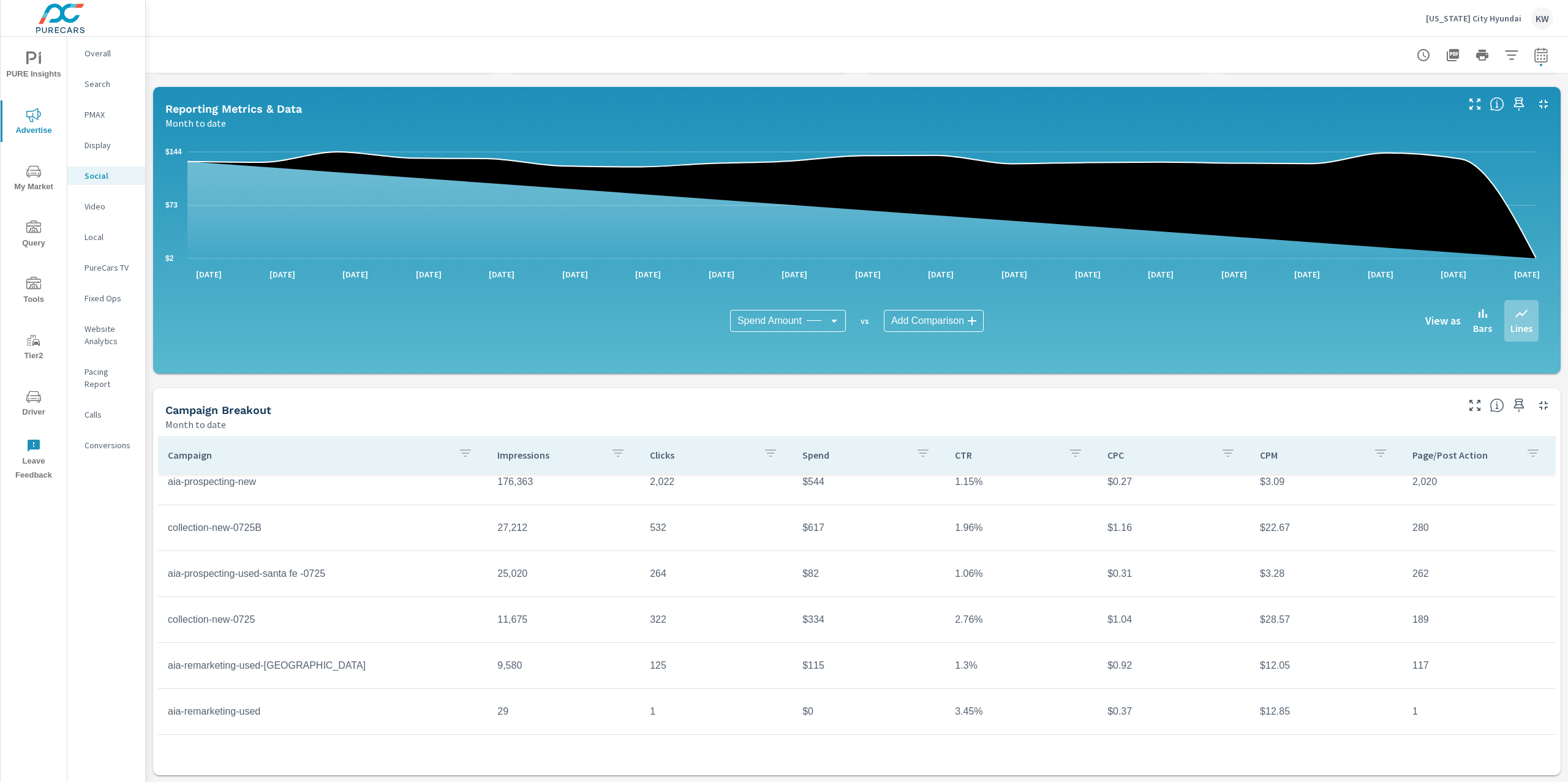
scroll to position [135, 0]
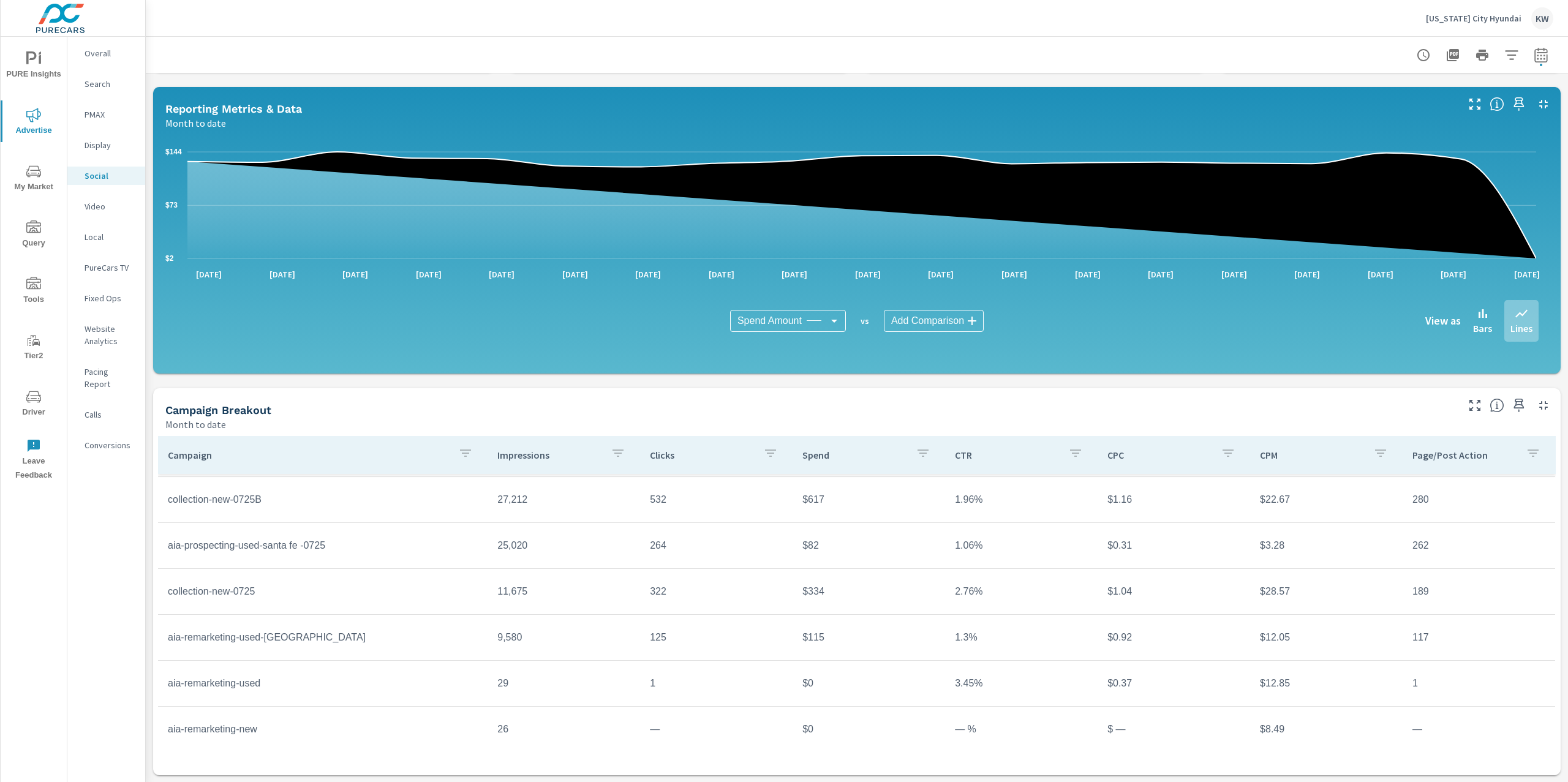
scroll to position [4, 0]
click at [99, 335] on p "Website Analytics" at bounding box center [110, 335] width 51 height 25
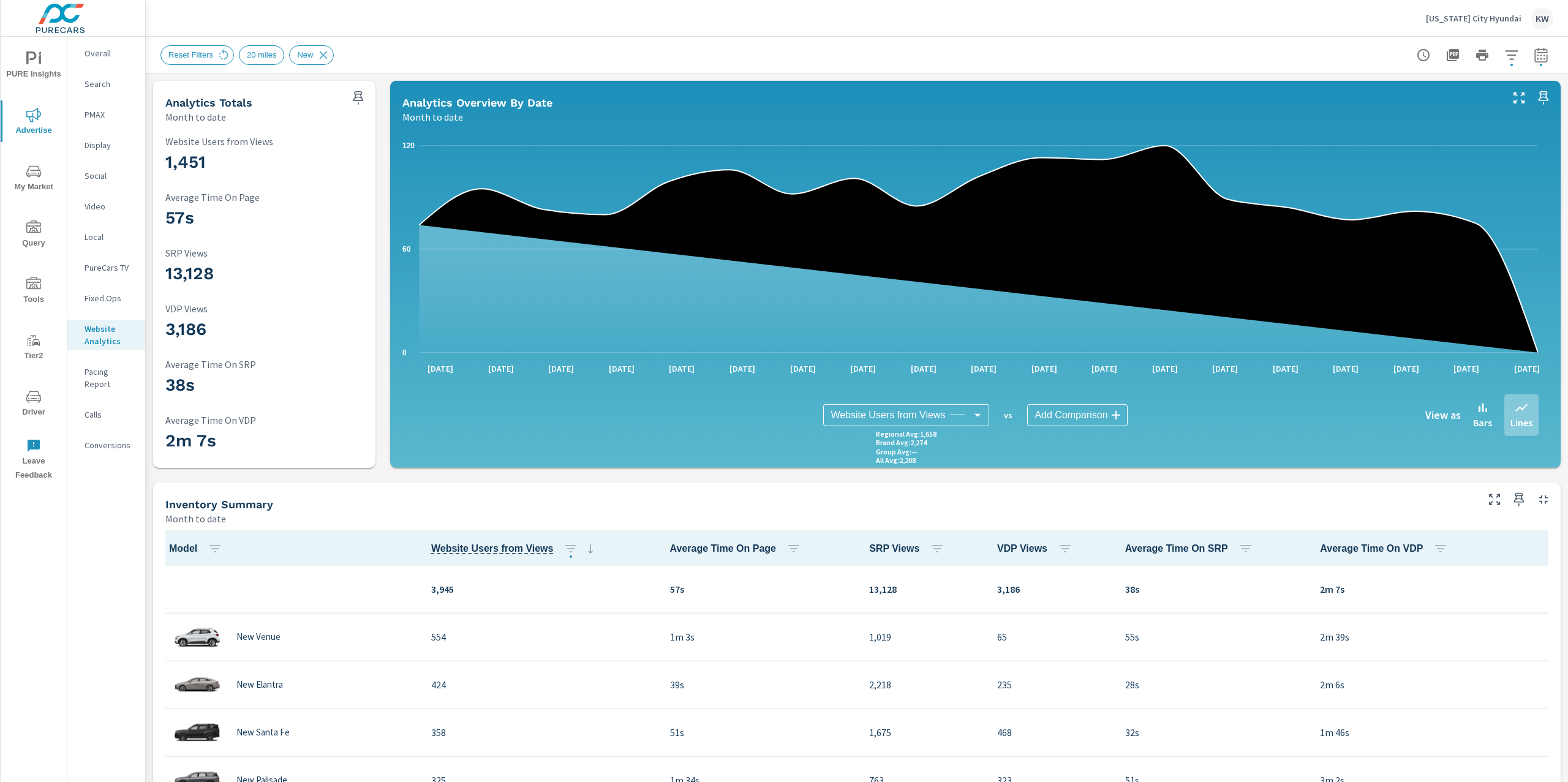
scroll to position [1, 0]
click at [99, 178] on p "Social" at bounding box center [110, 175] width 51 height 12
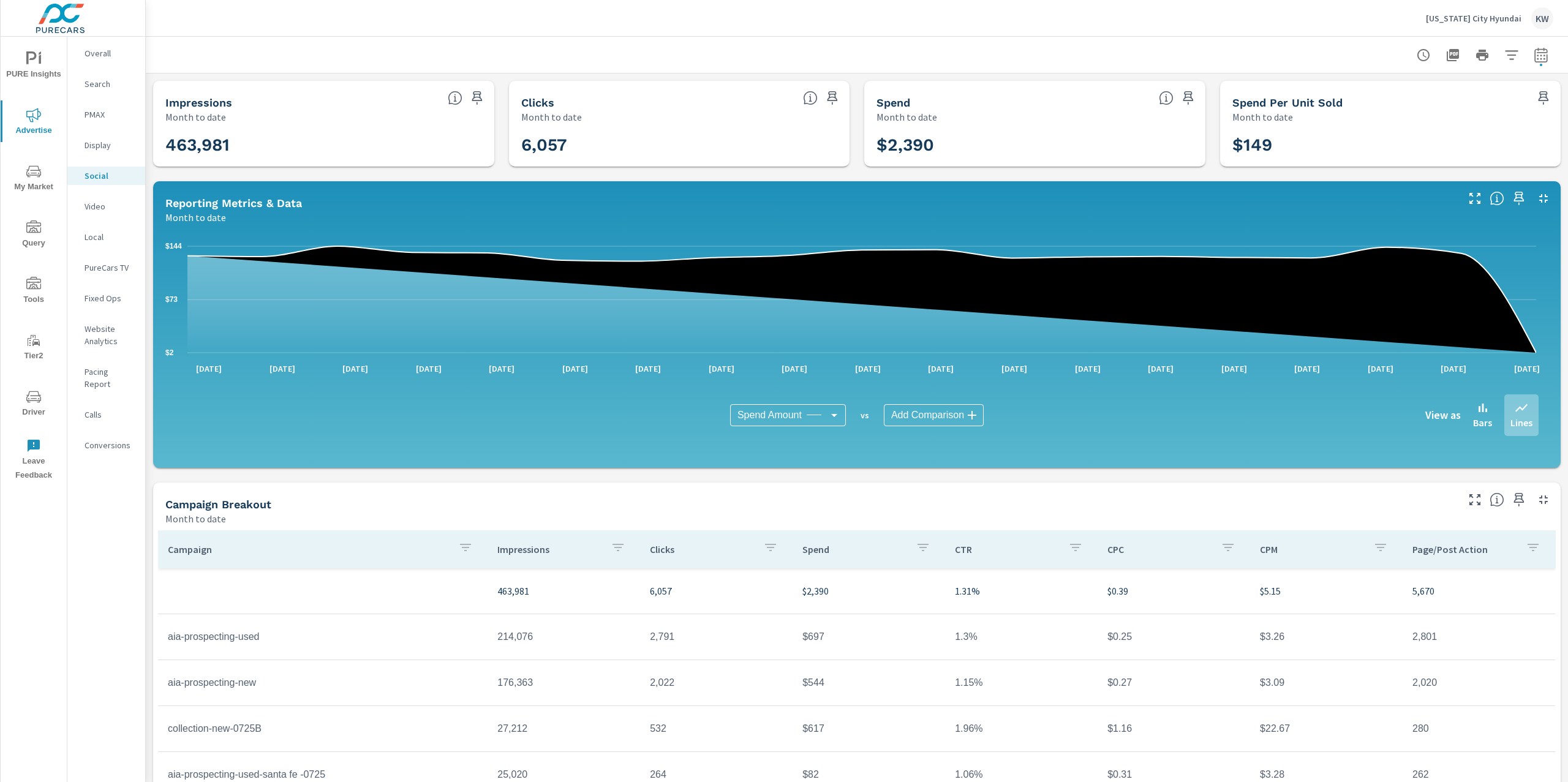
click at [89, 332] on p "Website Analytics" at bounding box center [110, 335] width 51 height 25
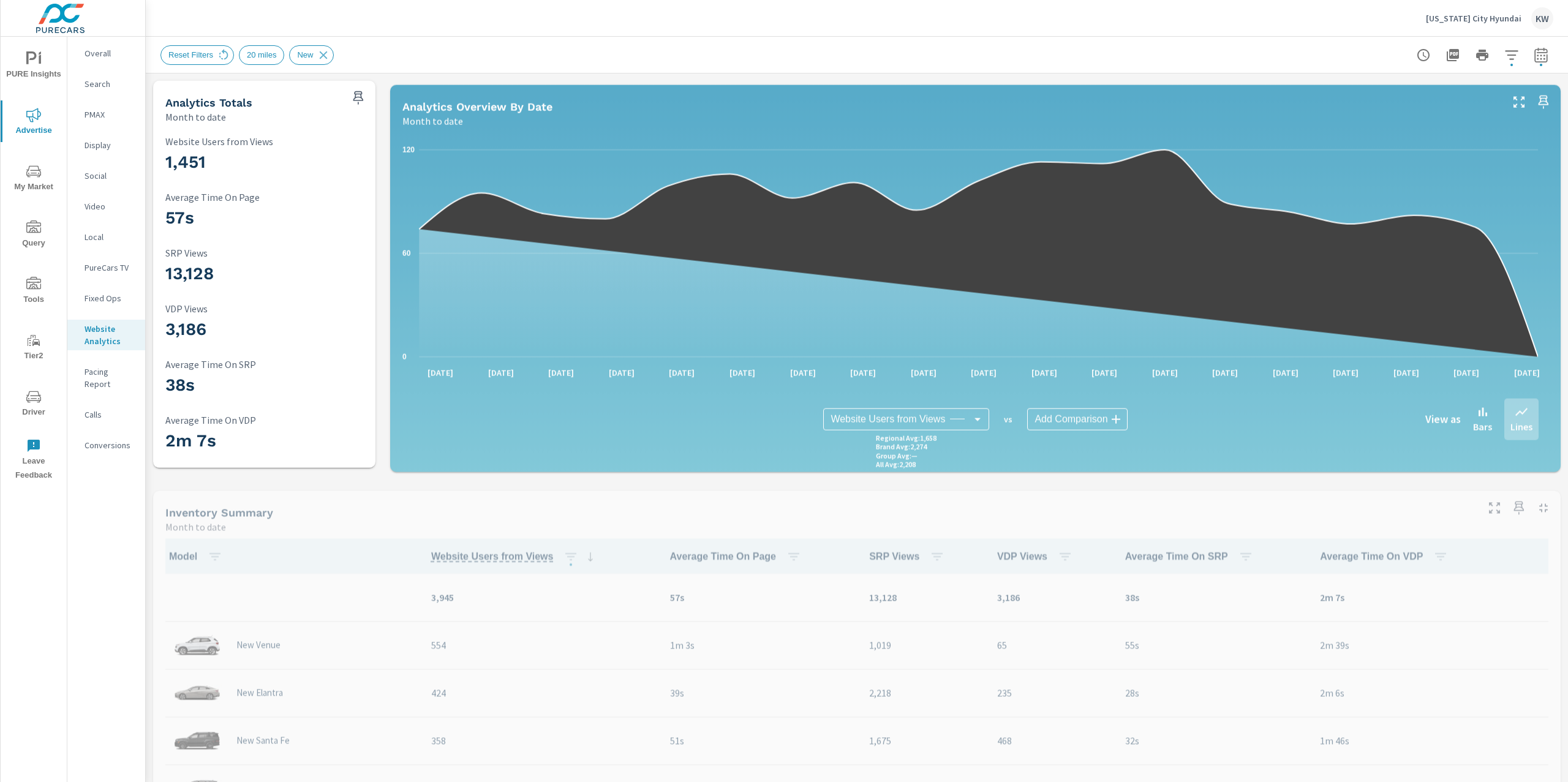
scroll to position [1, 0]
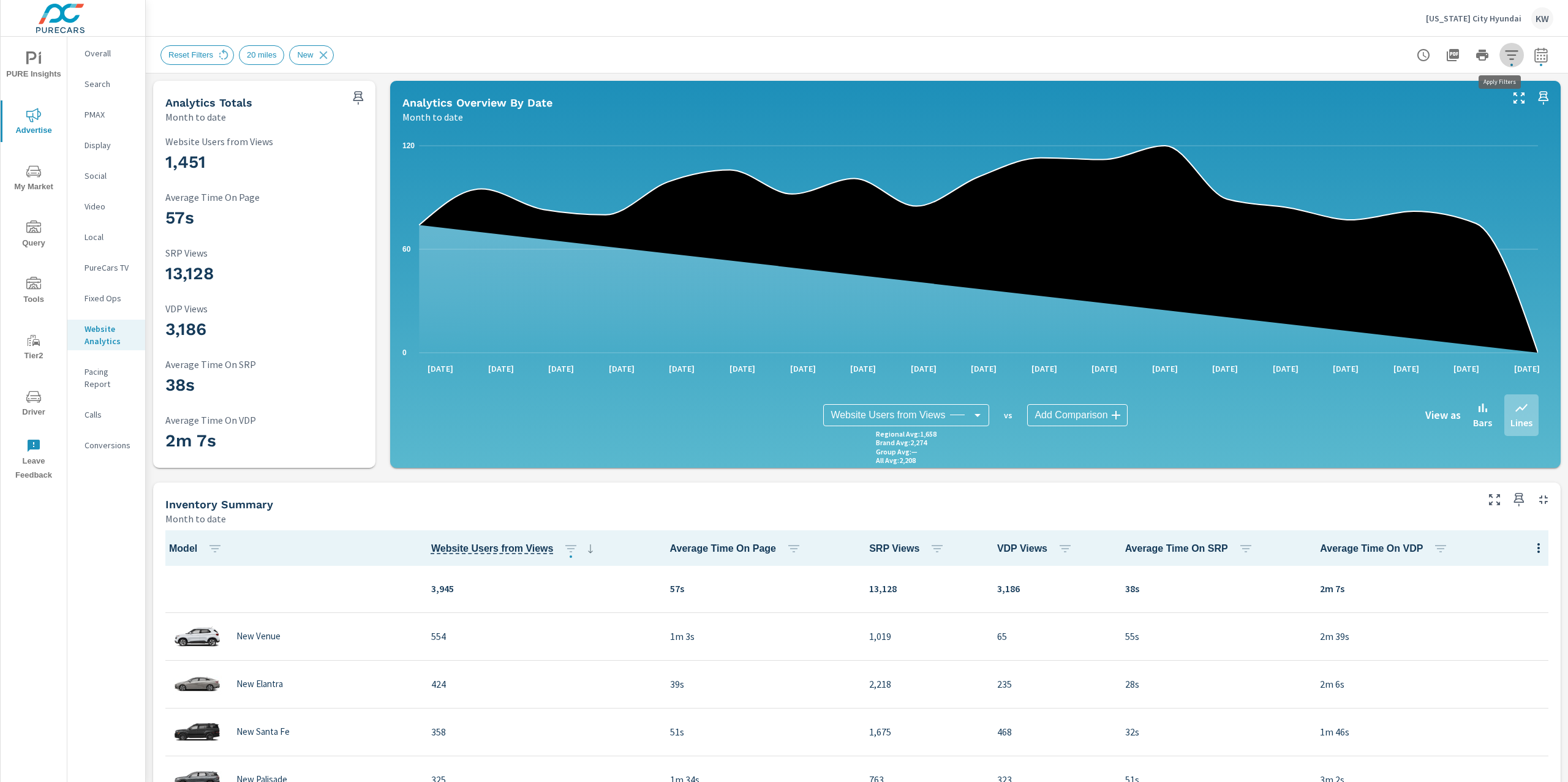
click at [1504, 53] on icon "button" at bounding box center [1512, 55] width 15 height 15
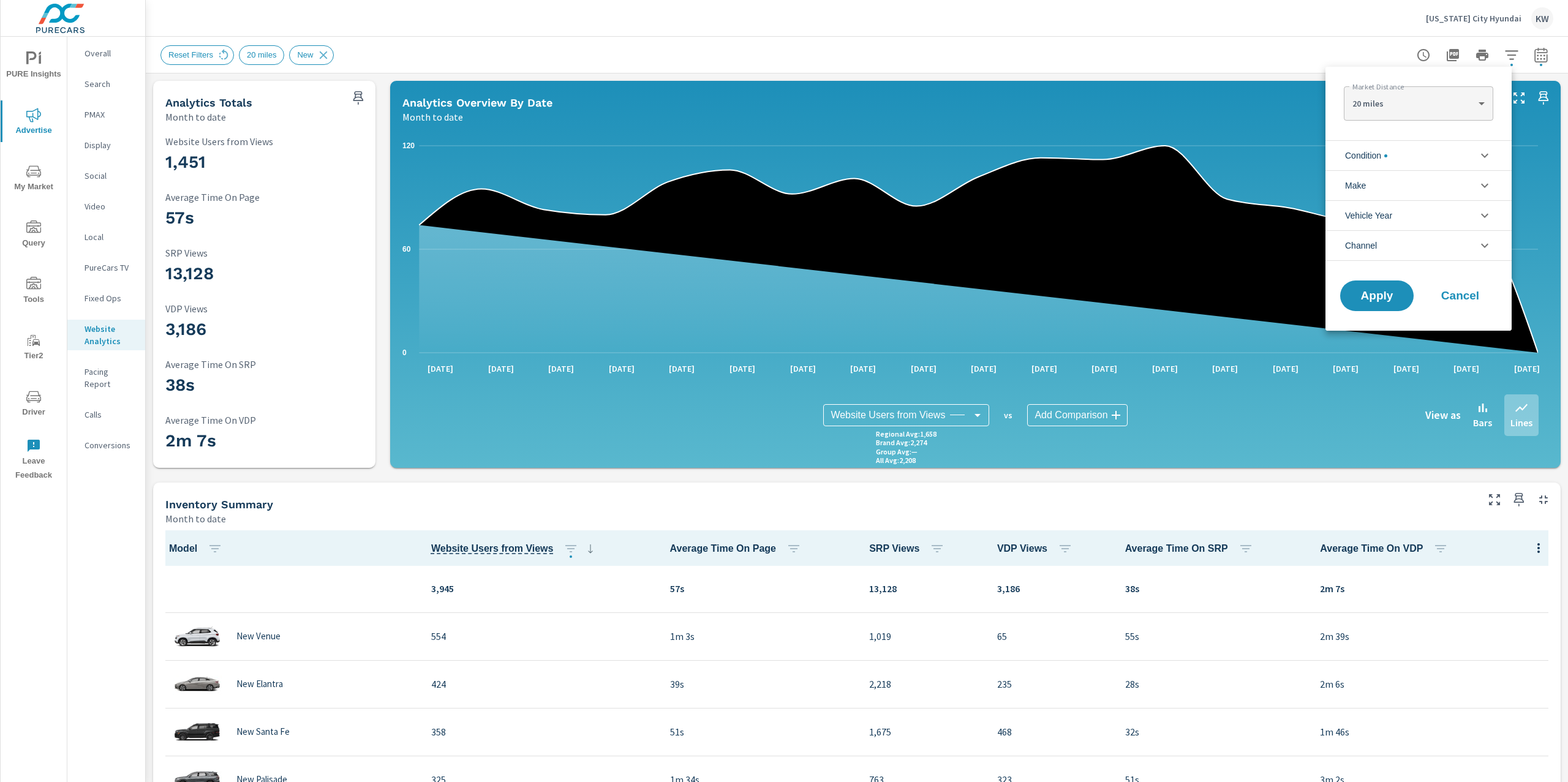
click at [1480, 158] on icon "filter options" at bounding box center [1484, 155] width 15 height 15
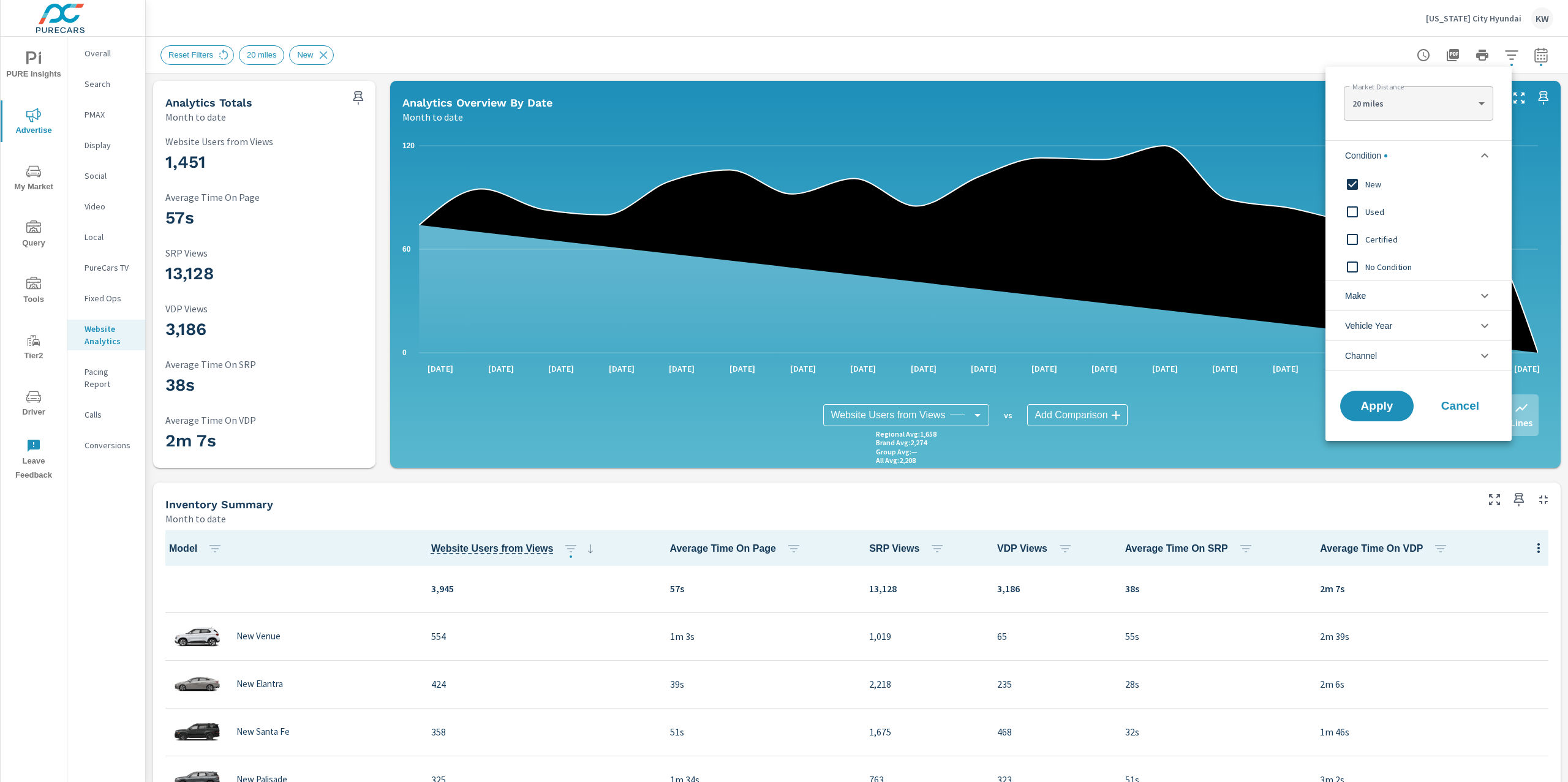
click at [1267, 61] on div at bounding box center [784, 391] width 1568 height 782
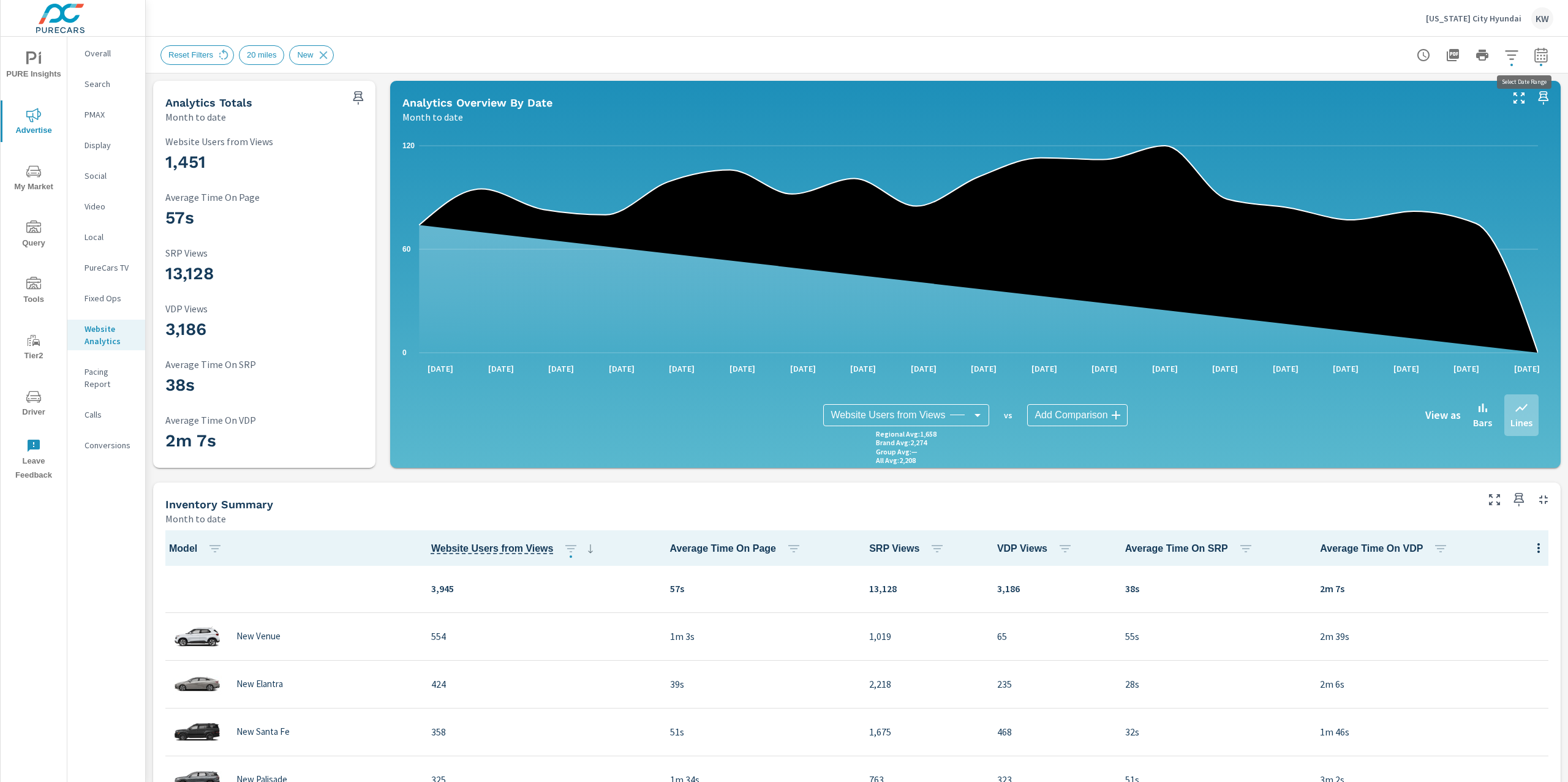
click at [1534, 60] on icon "button" at bounding box center [1541, 55] width 13 height 15
select select "Month to date"
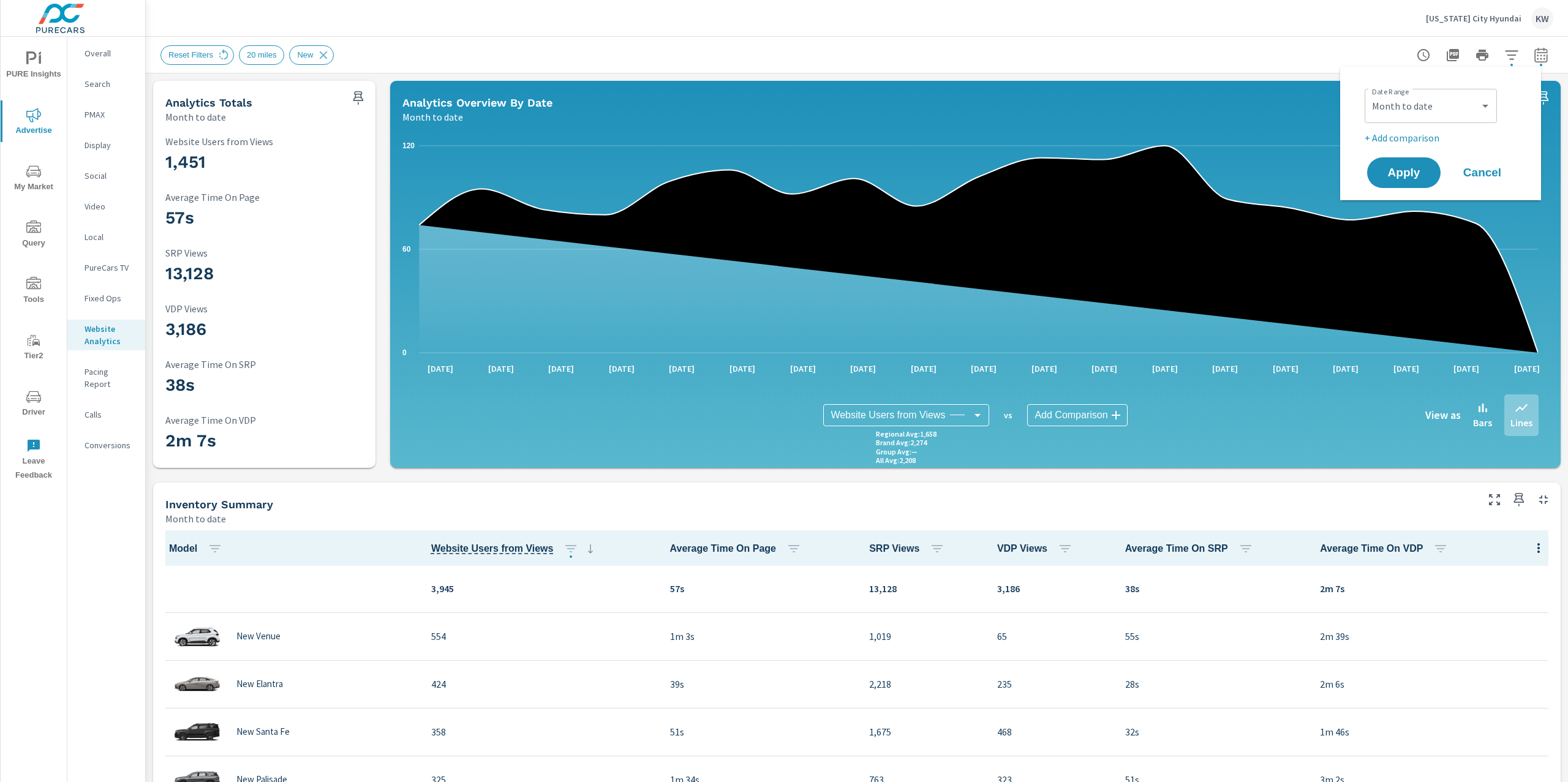
click at [1410, 137] on p "+ Add comparison" at bounding box center [1443, 138] width 157 height 15
select select "Previous period"
click at [1398, 212] on span "Apply" at bounding box center [1403, 207] width 50 height 12
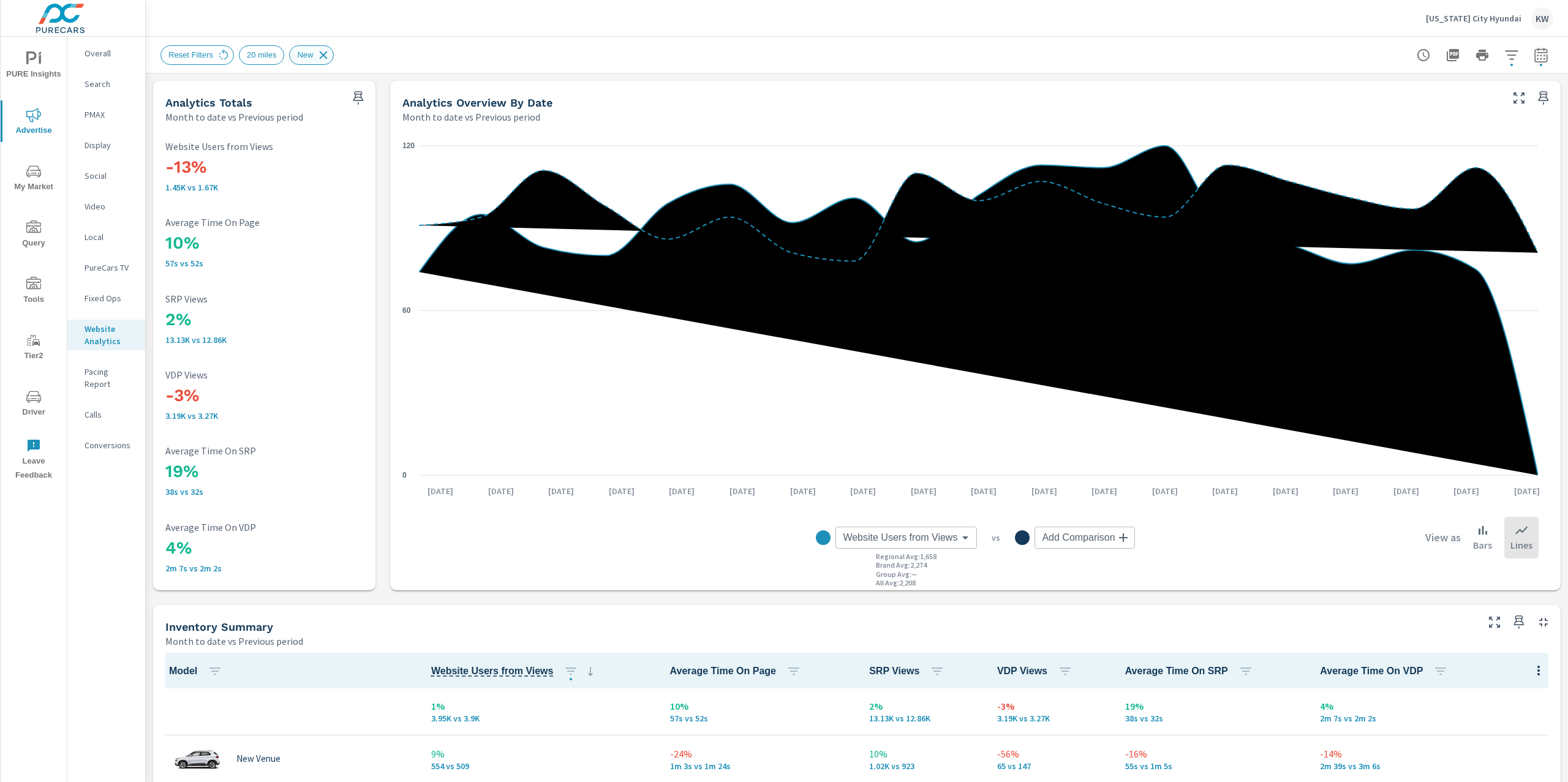
click at [330, 56] on icon at bounding box center [323, 55] width 14 height 14
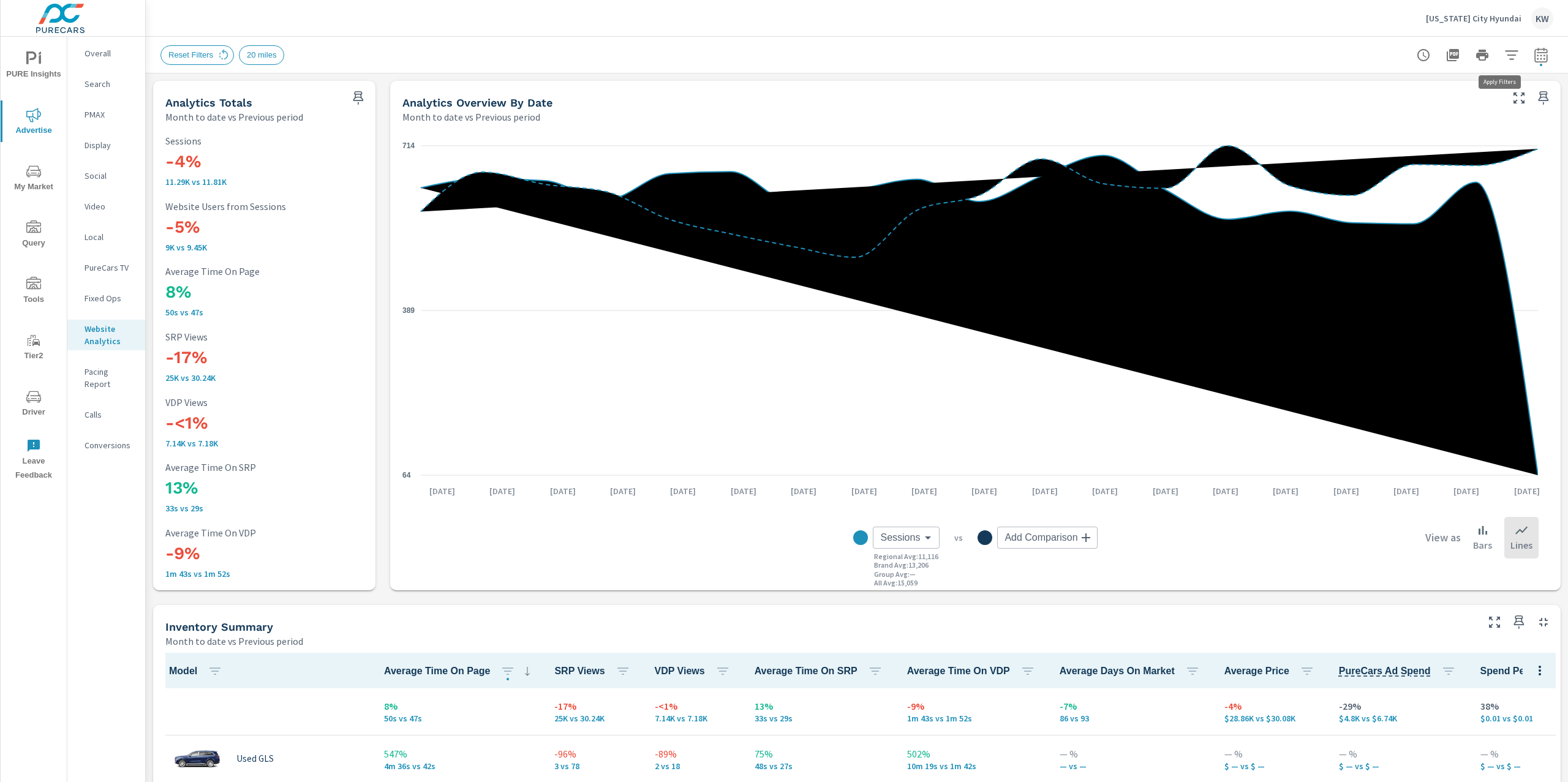
click at [1505, 55] on icon "button" at bounding box center [1512, 55] width 13 height 9
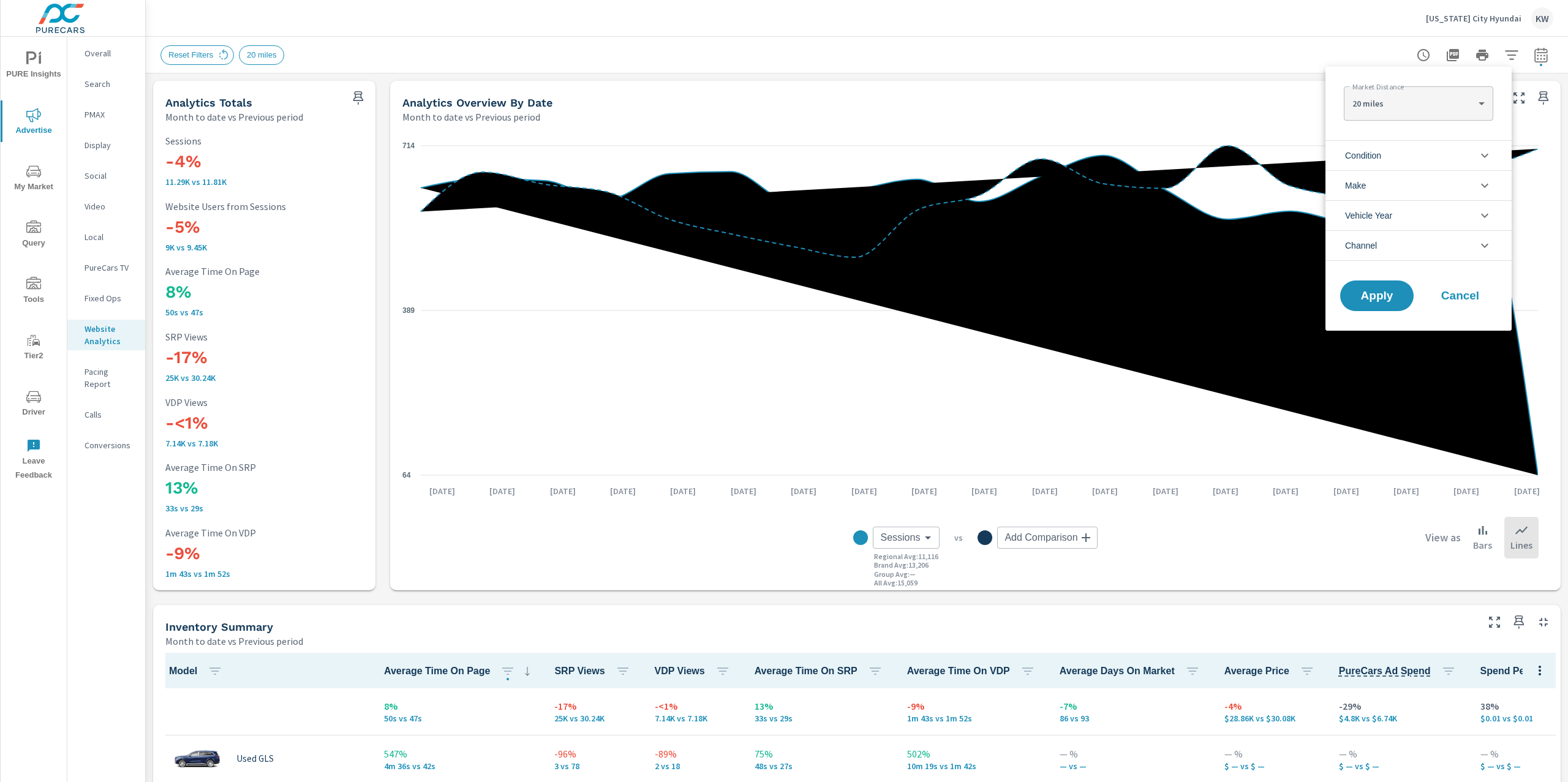
click at [1429, 154] on li "Condition" at bounding box center [1418, 155] width 186 height 30
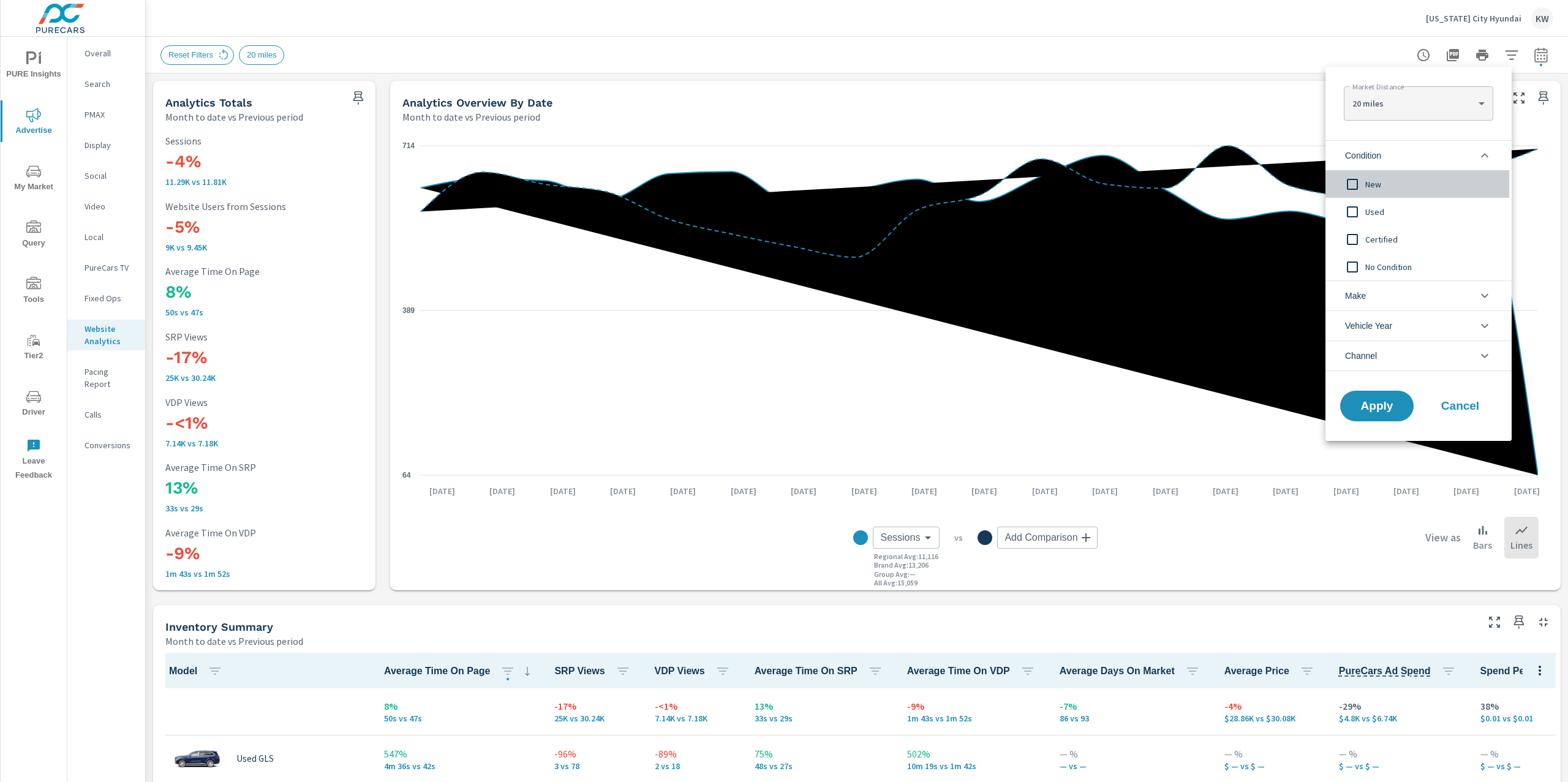
click at [1356, 180] on input "filter options" at bounding box center [1353, 184] width 26 height 26
click at [1380, 412] on span "Apply" at bounding box center [1377, 406] width 50 height 12
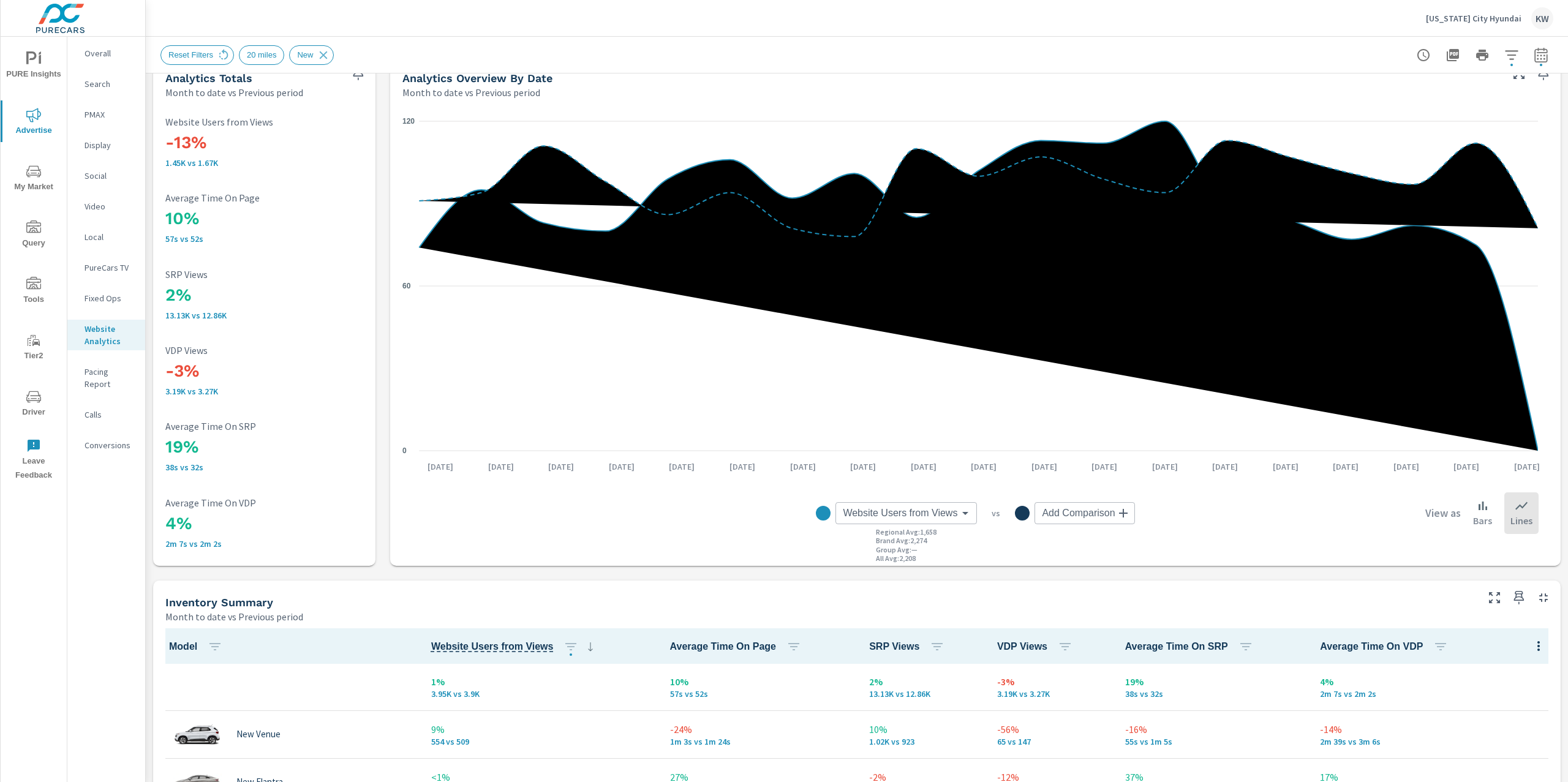
scroll to position [67, 0]
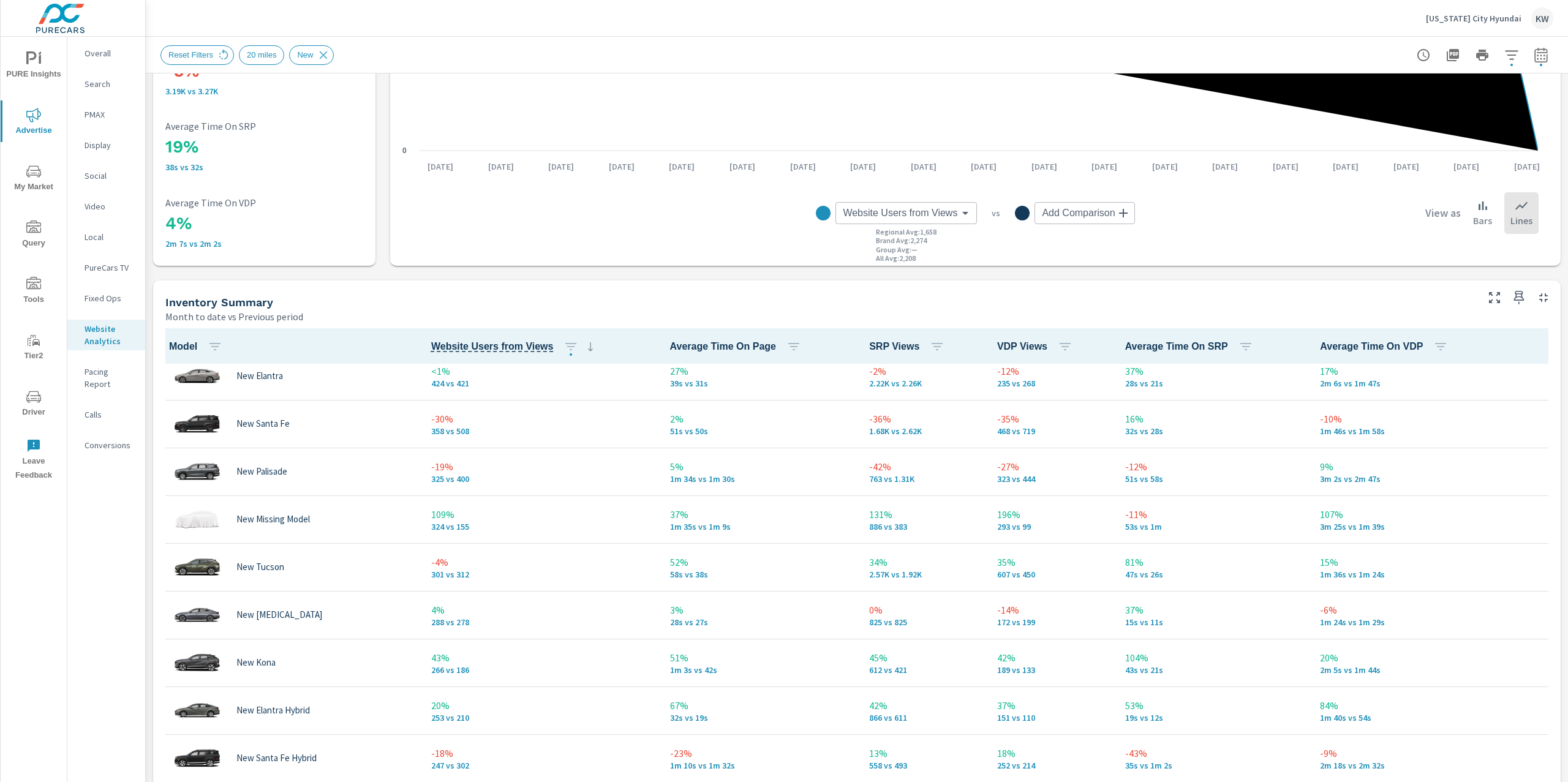
scroll to position [108, 0]
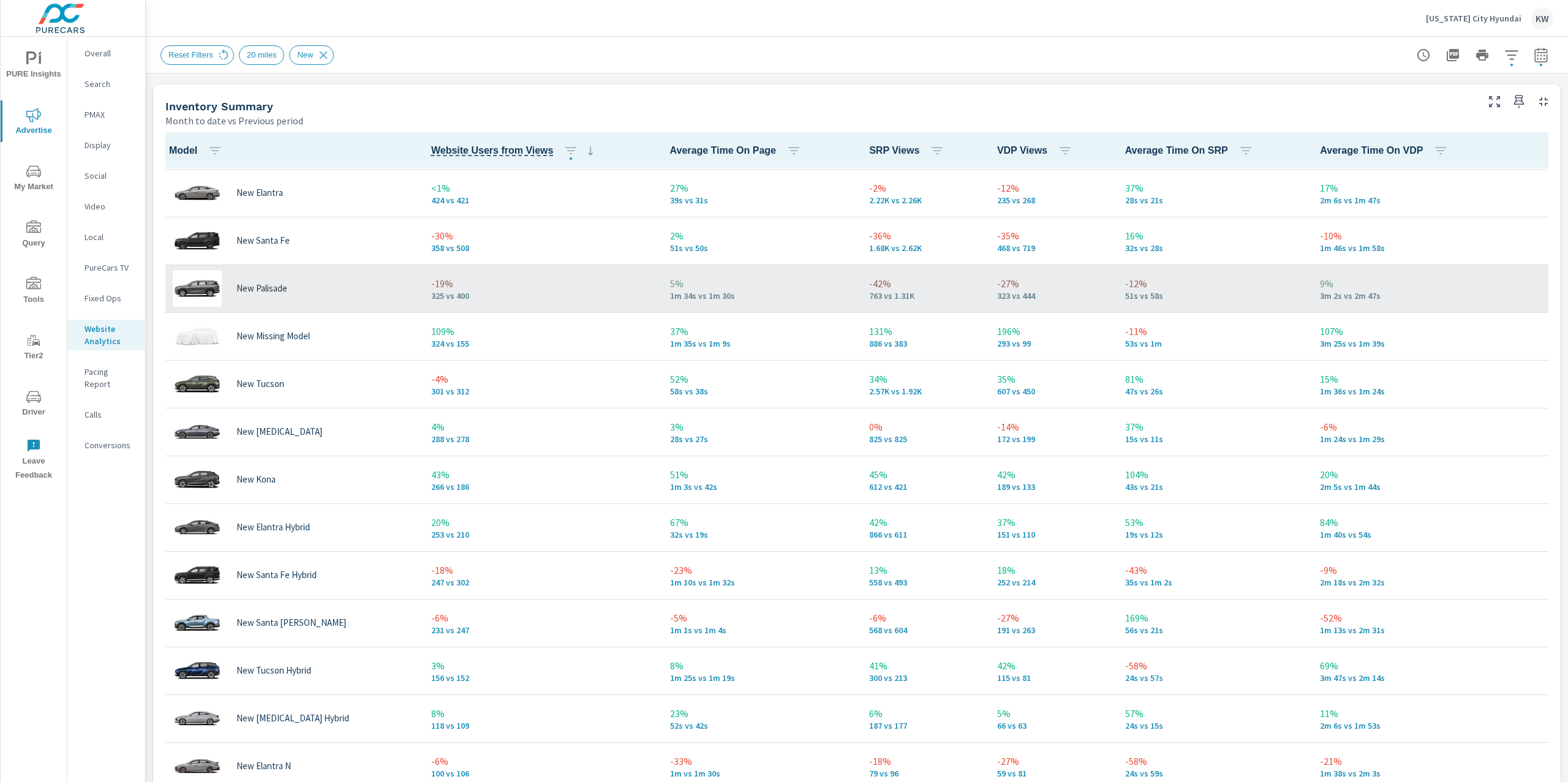
scroll to position [108, 0]
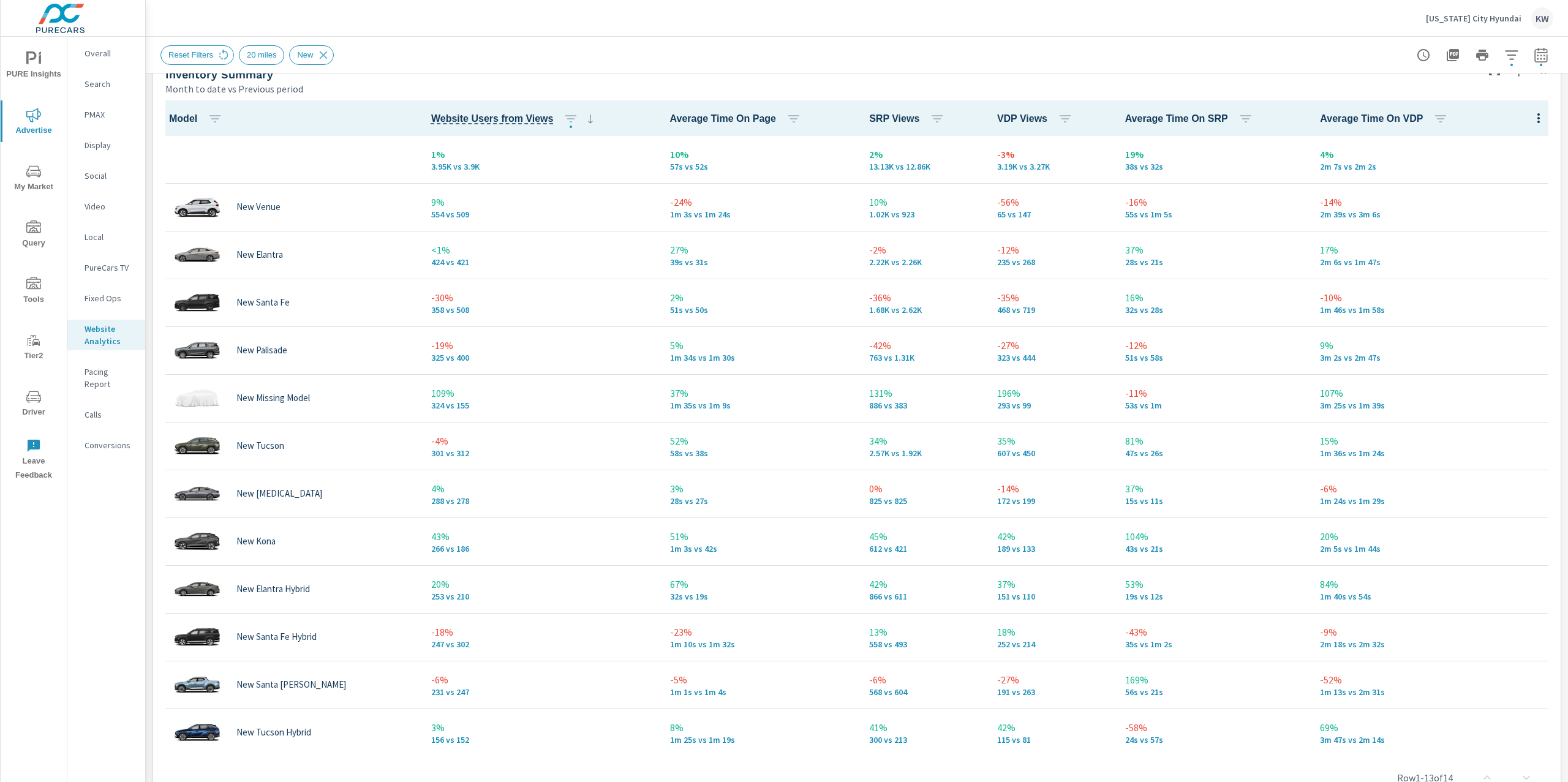
scroll to position [554, 0]
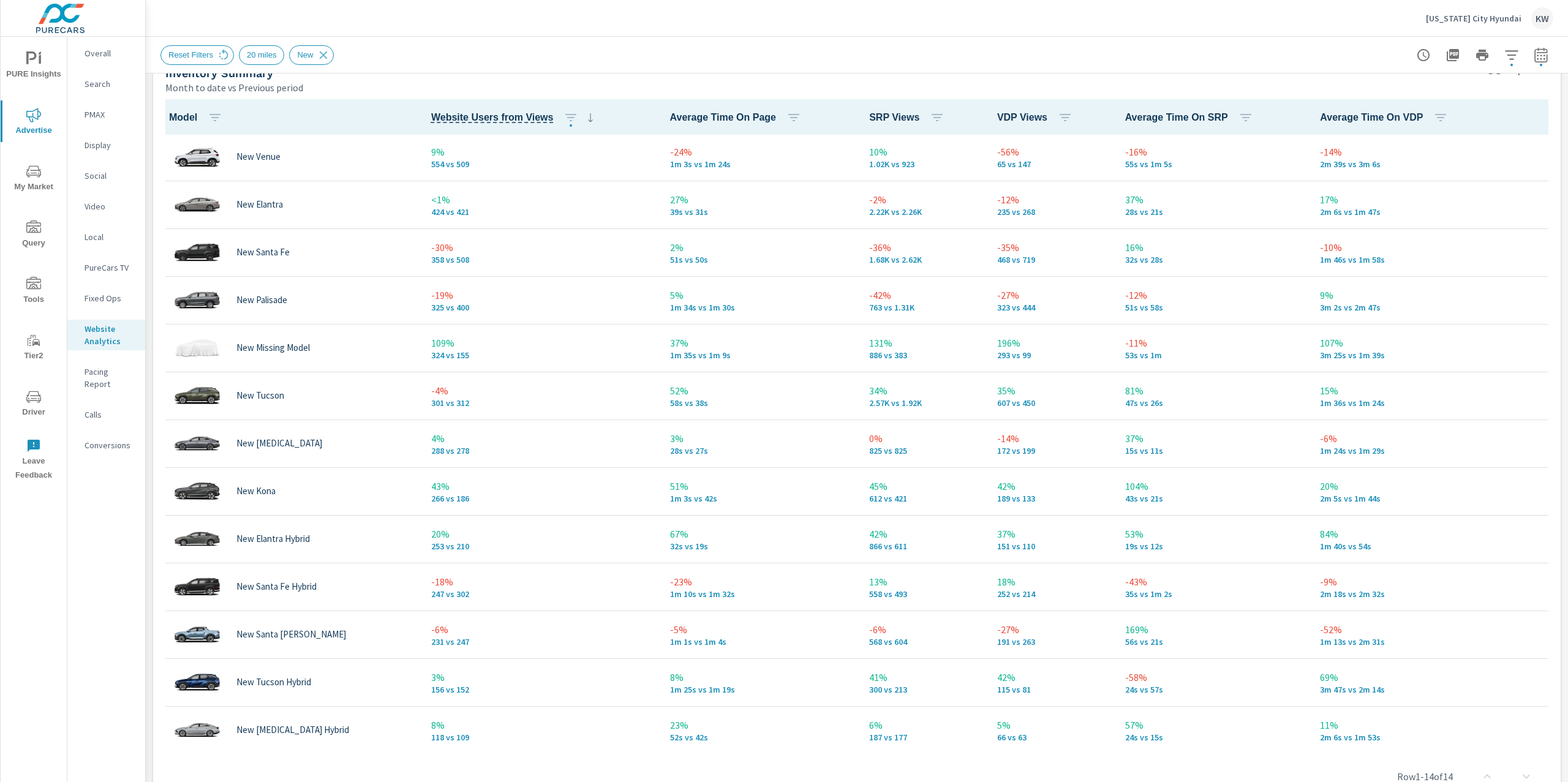
scroll to position [49, 0]
